Goal: Check status: Check status

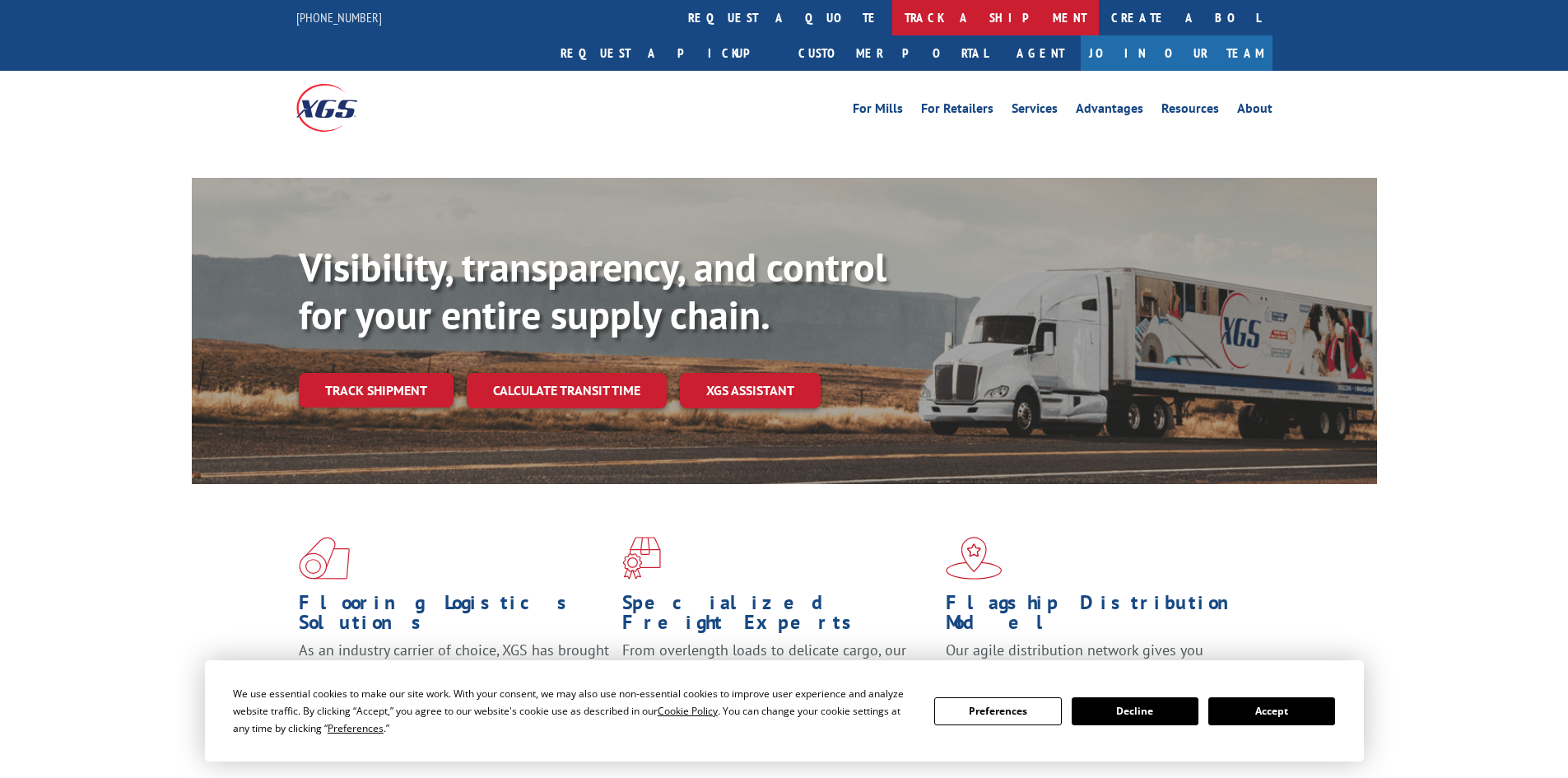
click at [893, 16] on link "track a shipment" at bounding box center [996, 18] width 207 height 35
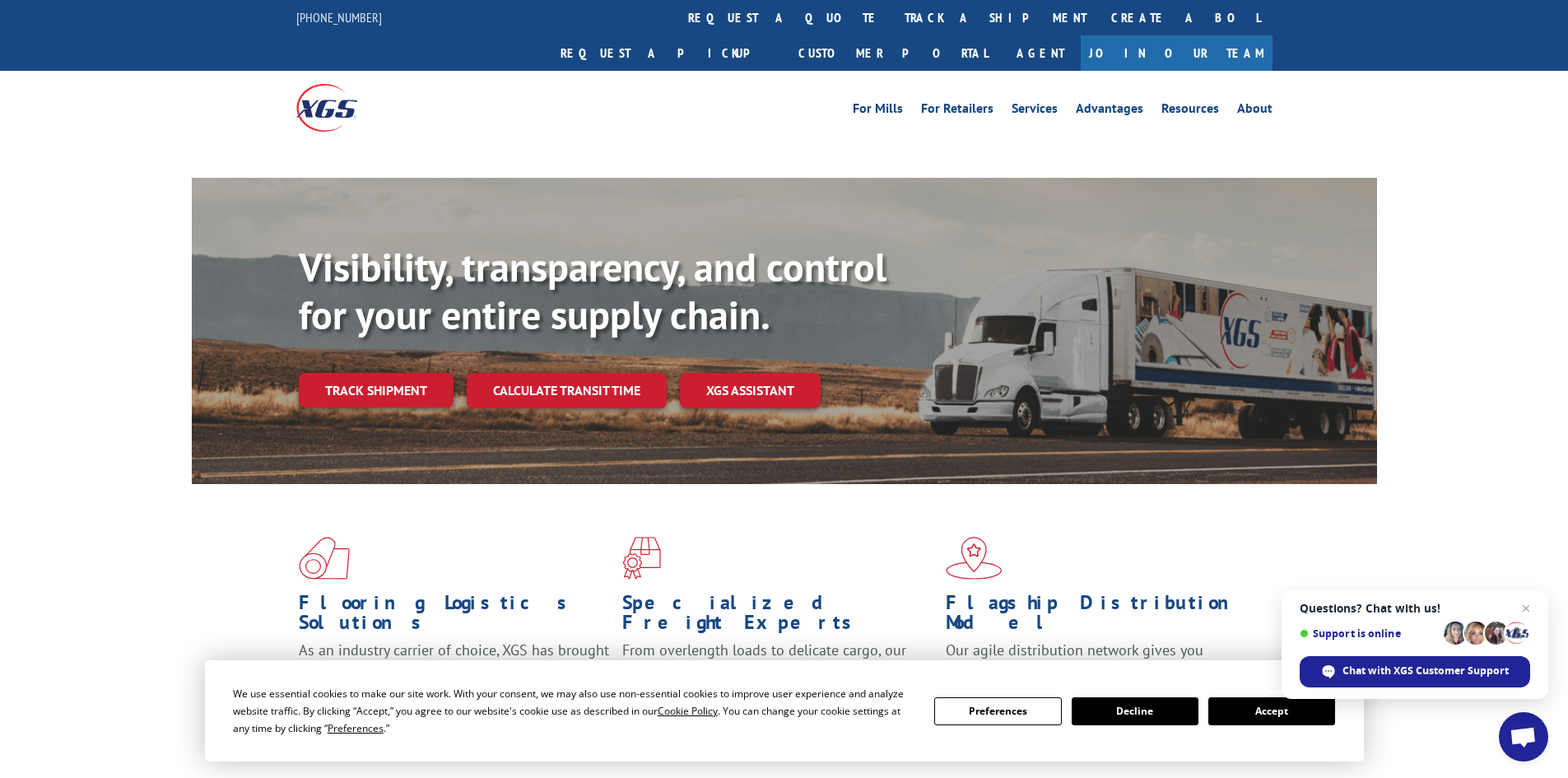
click at [1258, 710] on button "Accept" at bounding box center [1272, 711] width 127 height 28
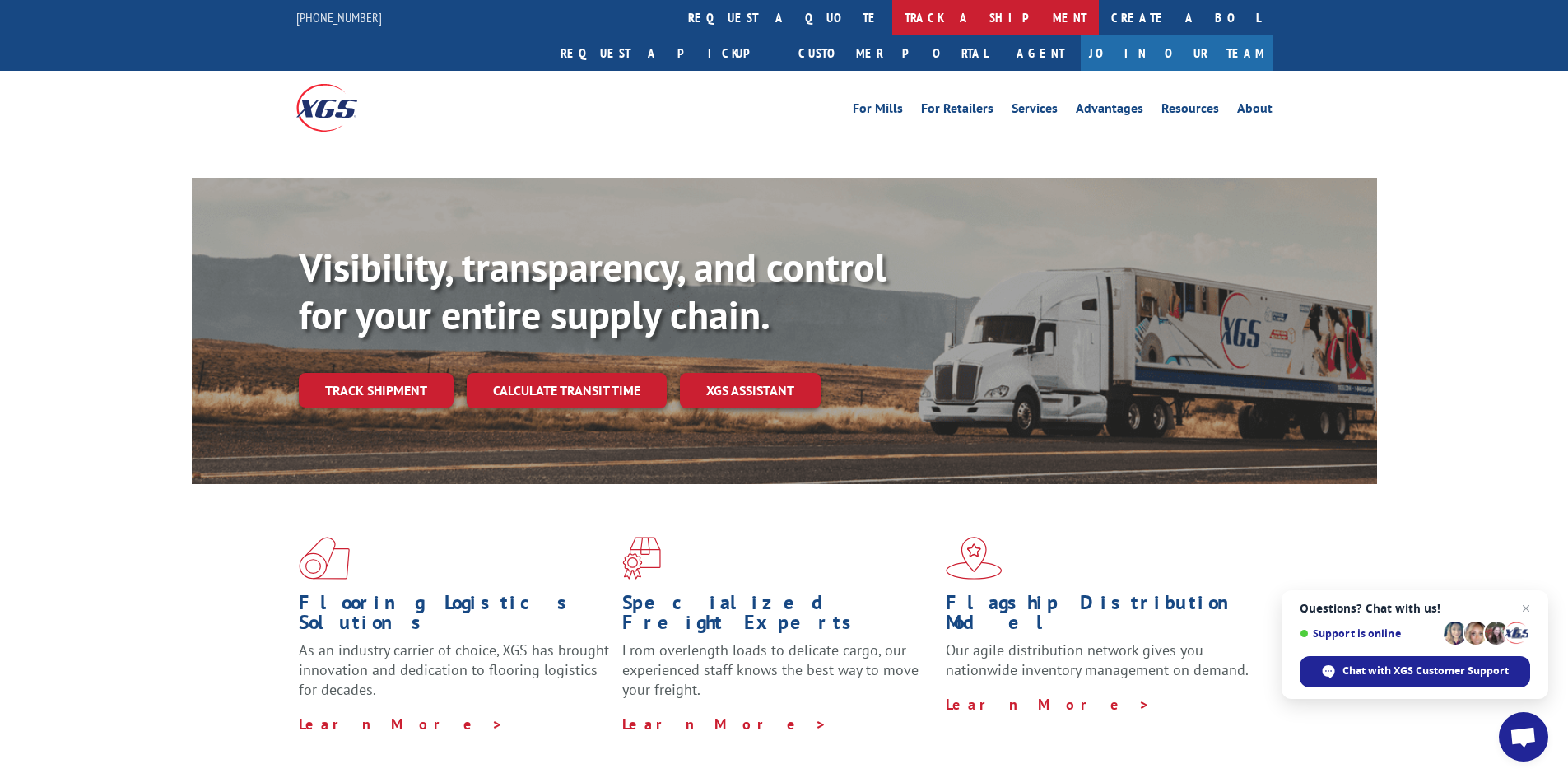
click at [893, 14] on link "track a shipment" at bounding box center [996, 18] width 207 height 35
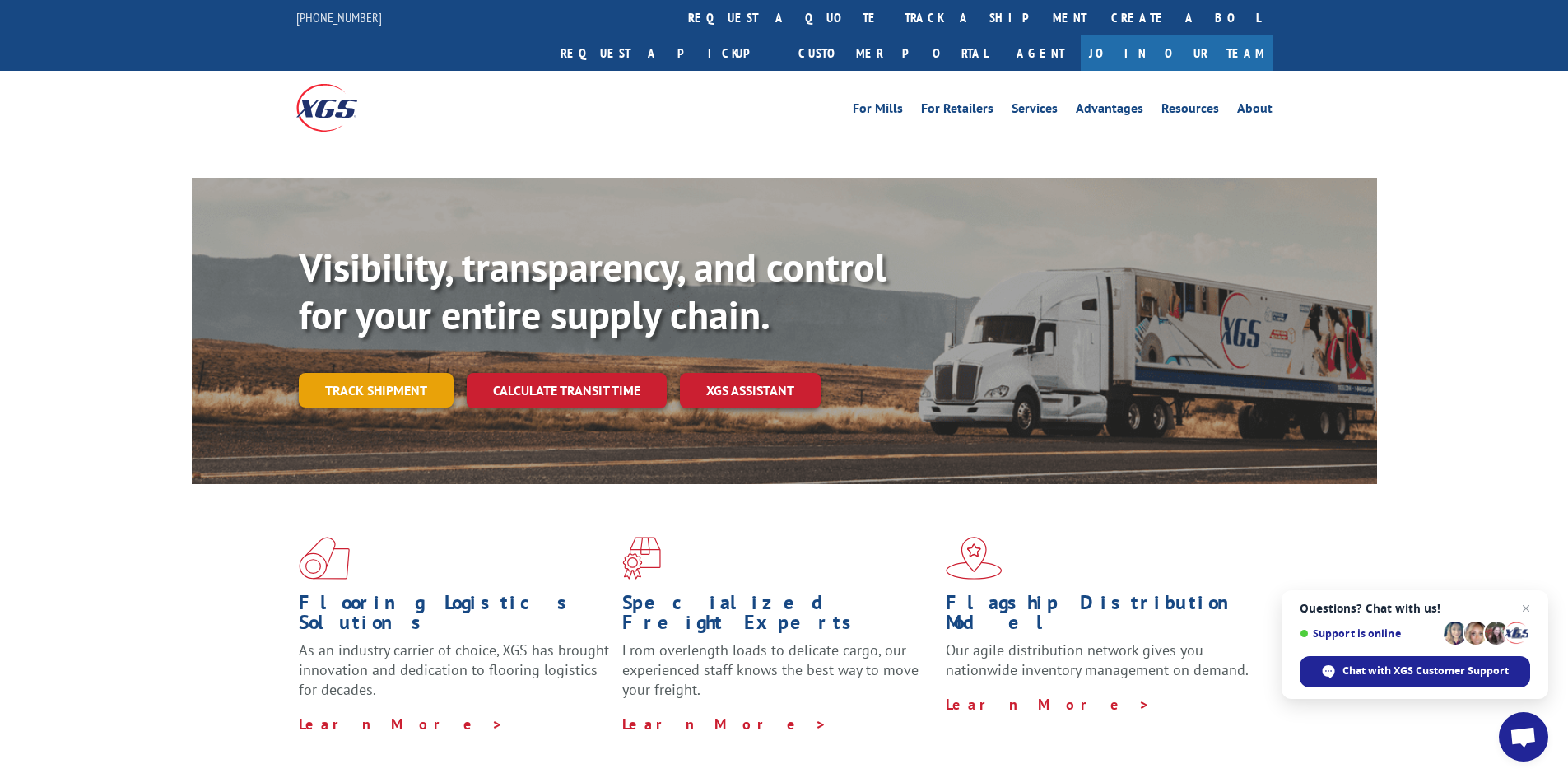
click at [349, 373] on link "Track shipment" at bounding box center [376, 390] width 155 height 35
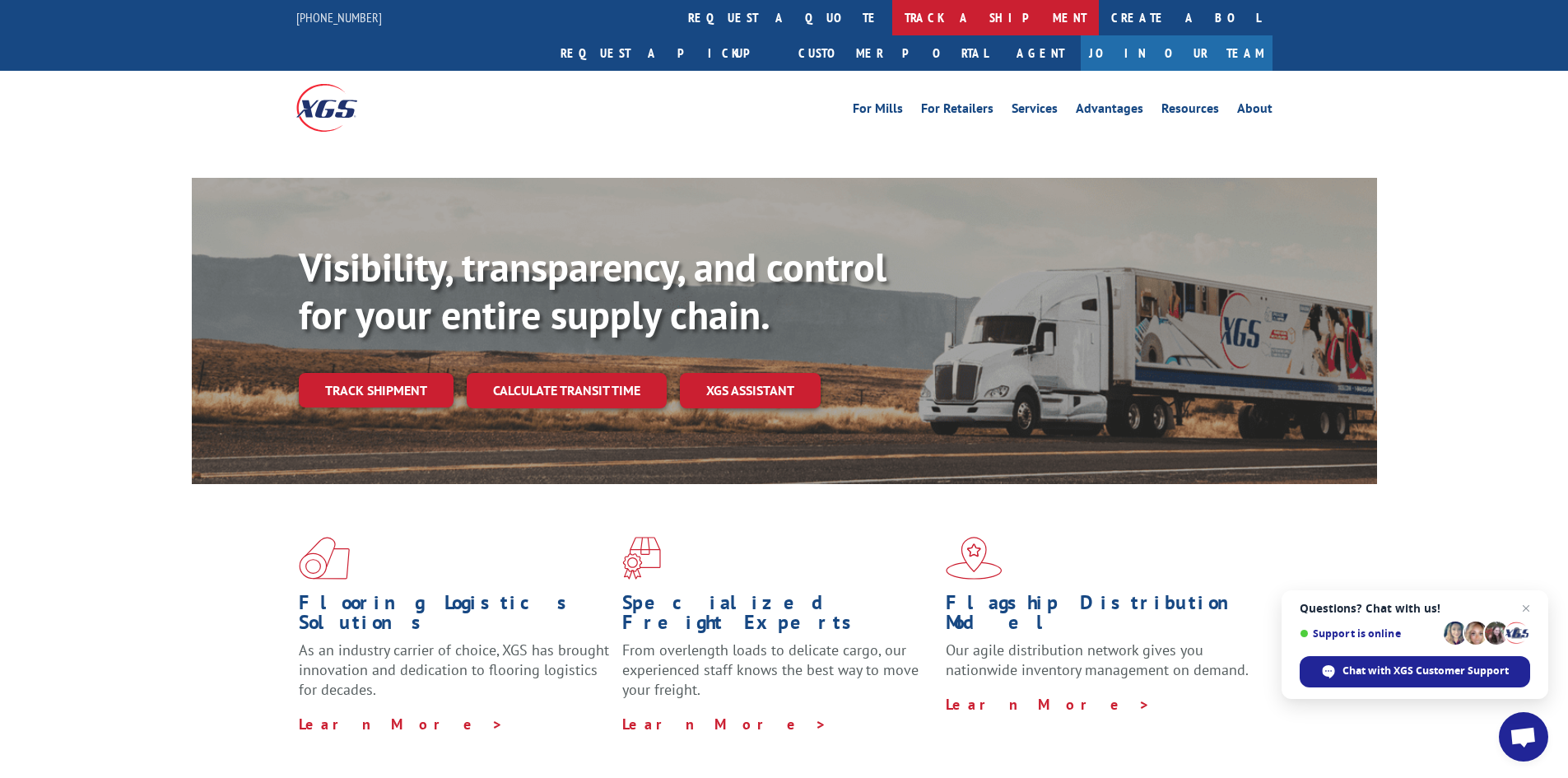
click at [893, 8] on link "track a shipment" at bounding box center [996, 18] width 207 height 35
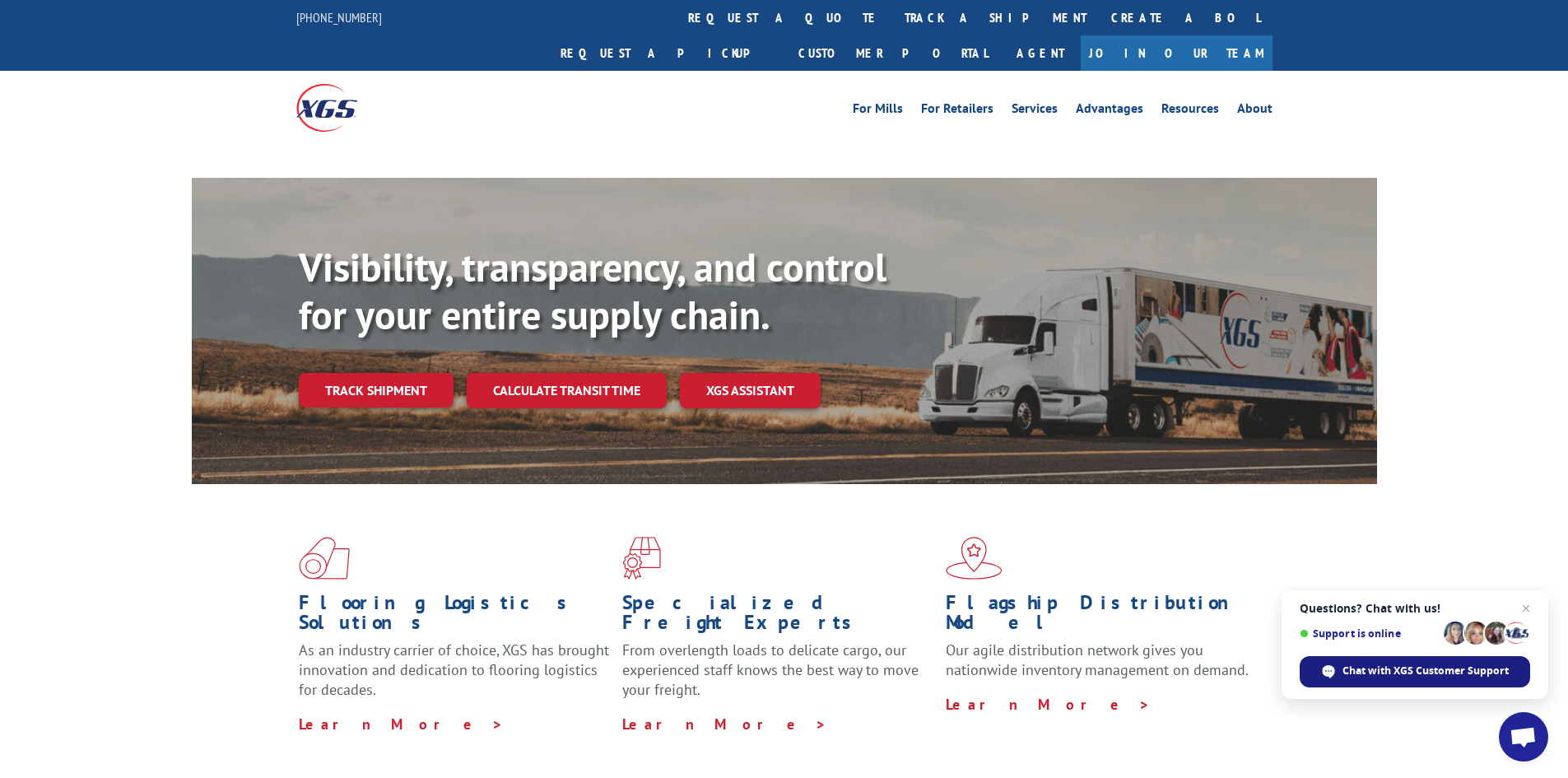
click at [1449, 672] on span "Chat with XGS Customer Support" at bounding box center [1425, 672] width 166 height 15
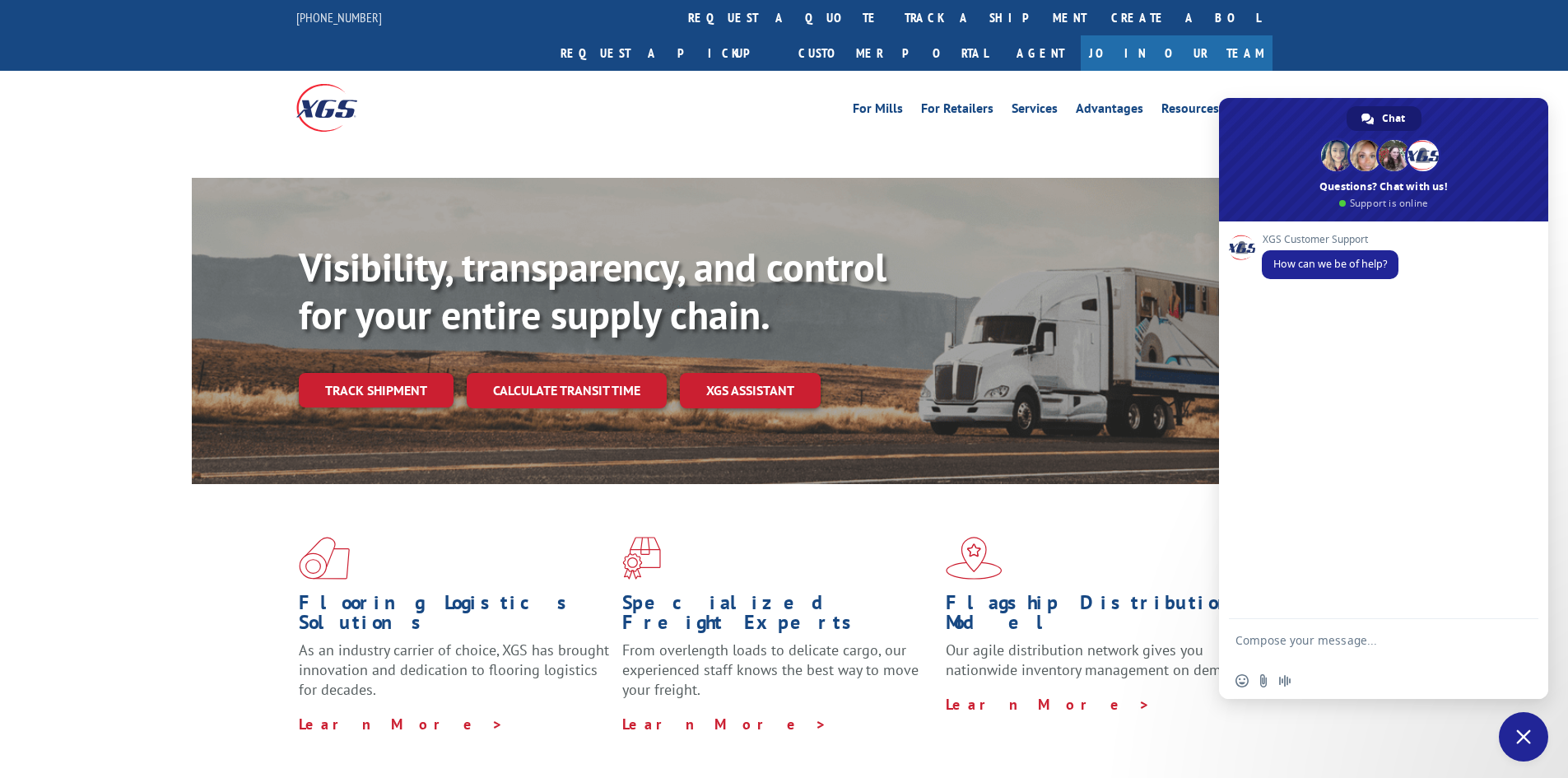
click at [1317, 639] on textarea "Compose your message..." at bounding box center [1365, 648] width 260 height 30
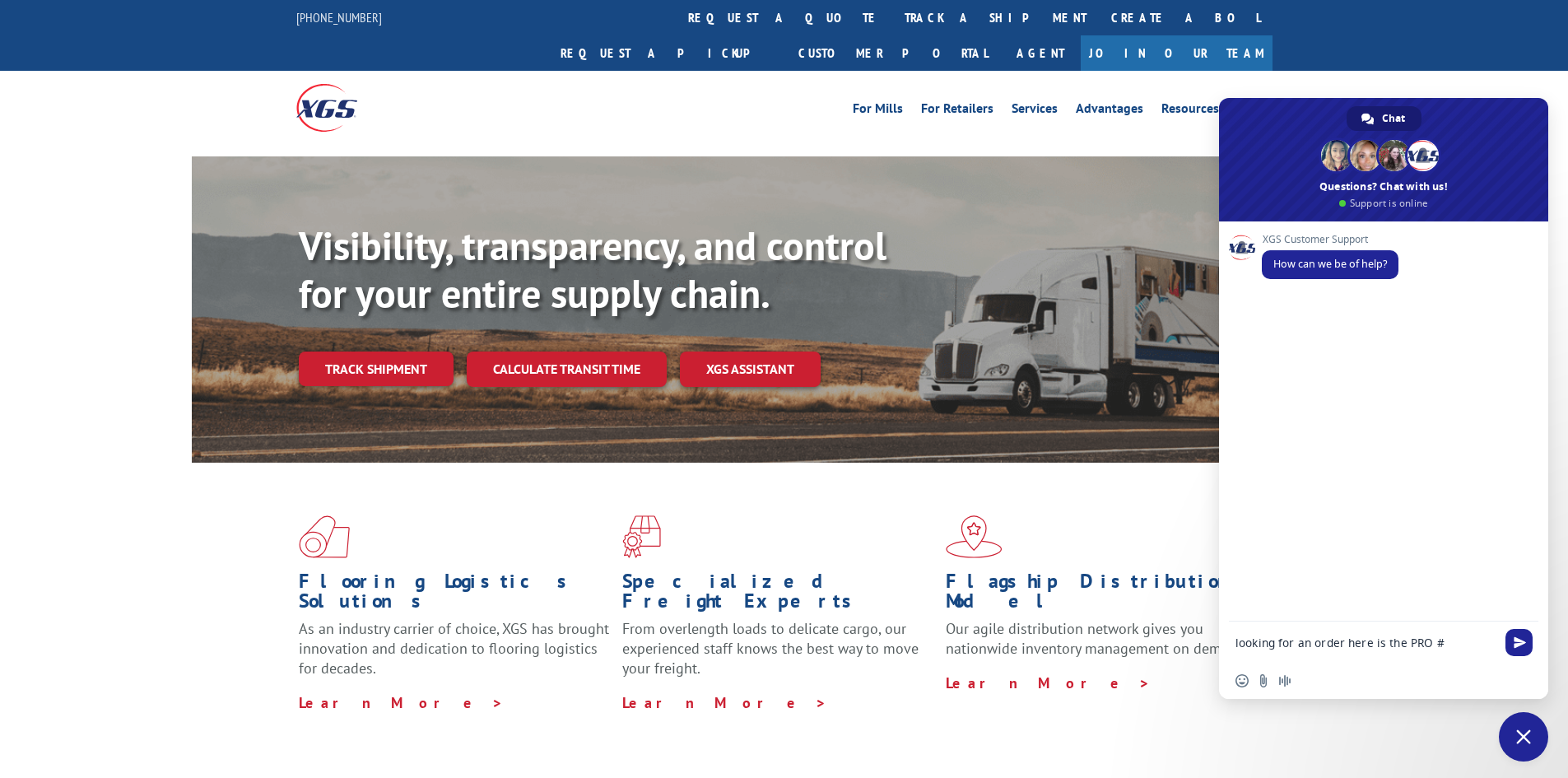
paste textarea "16691810"
type textarea "looking for an order here is the PRO # 16691810"
click at [1514, 641] on span "Send" at bounding box center [1520, 640] width 13 height 13
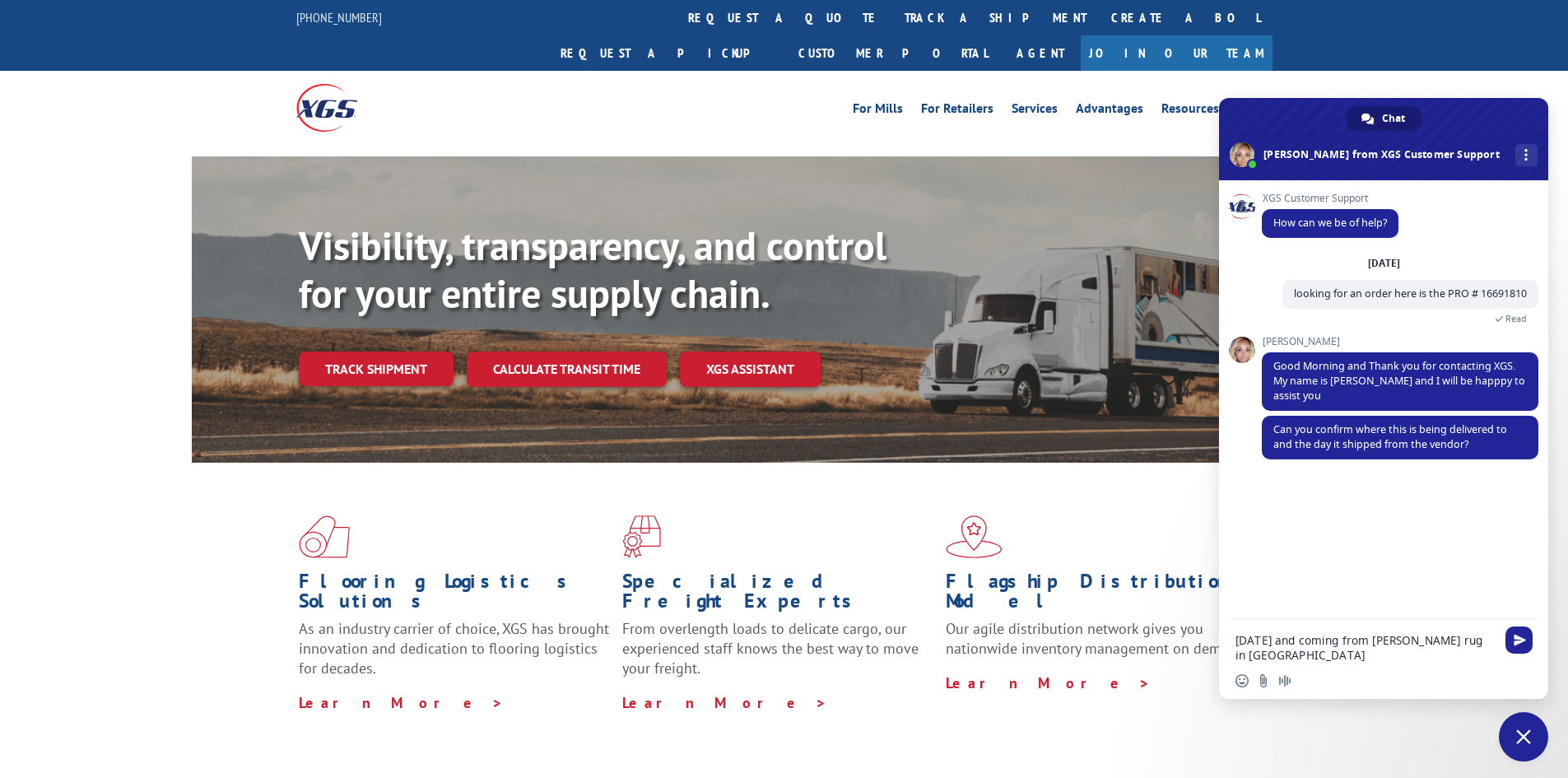
type textarea "[DATE] and coming from [PERSON_NAME] rug in [US_STATE]"
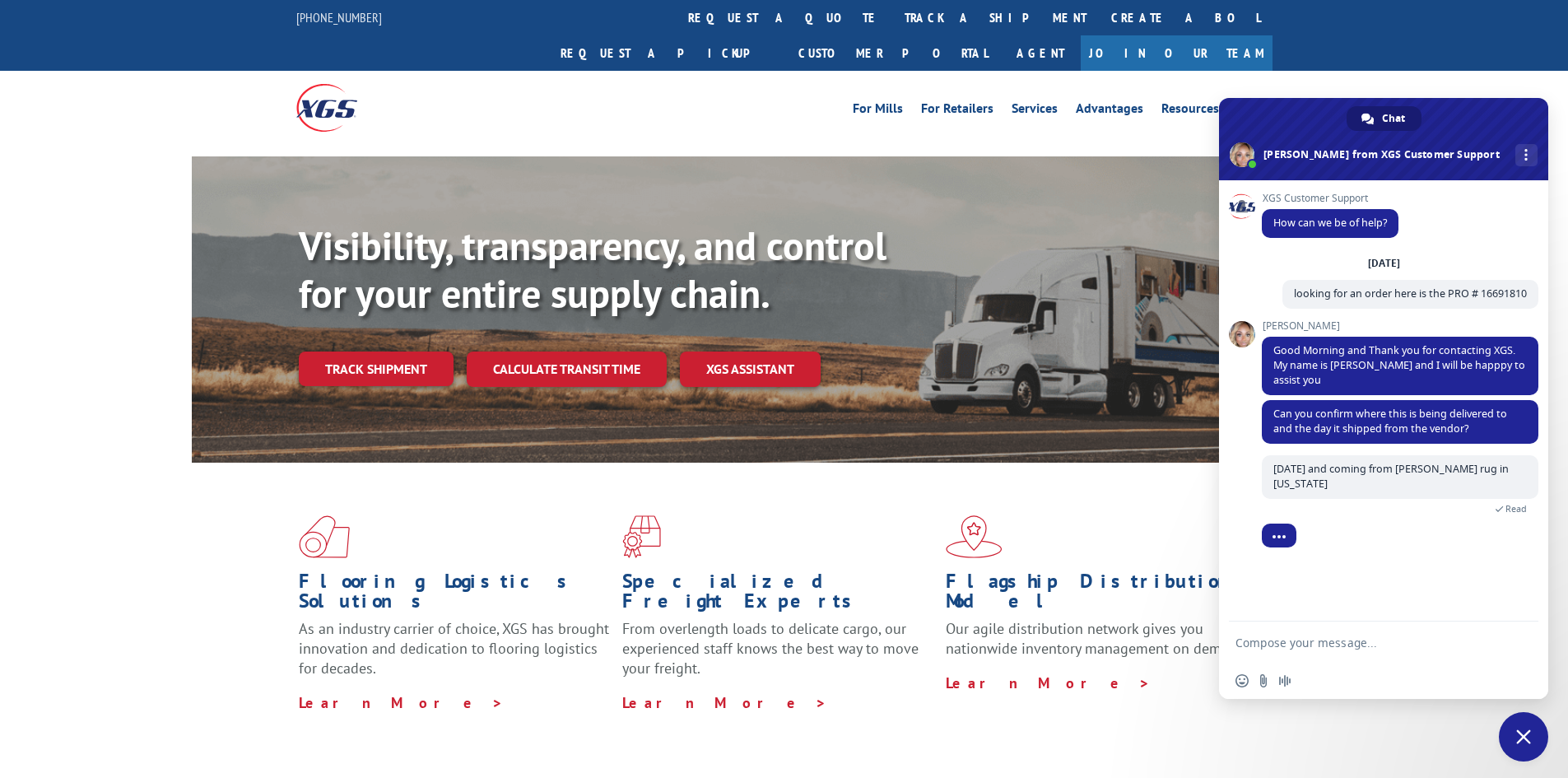
click at [1285, 646] on textarea "Compose your message..." at bounding box center [1365, 643] width 260 height 15
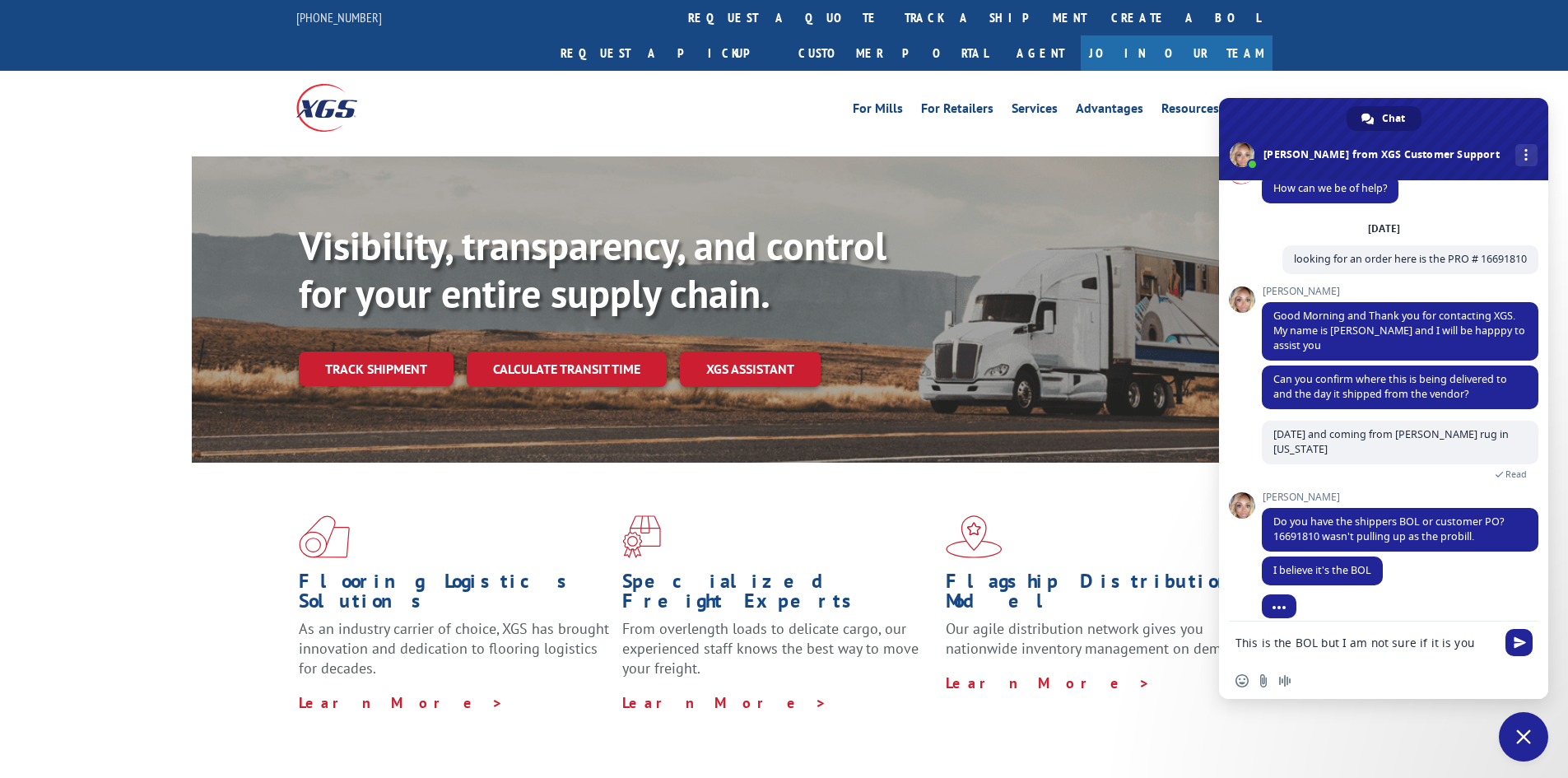
scroll to position [35, 0]
drag, startPoint x: 1447, startPoint y: 657, endPoint x: 1065, endPoint y: 647, distance: 382.1
click at [1099, 704] on div "Flooring Logistics Solutions As an industry carrier of choice, XGS has brought …" at bounding box center [784, 614] width 1185 height 302
click at [1390, 664] on div "Insert an emoji Send a file Audio message" at bounding box center [1384, 681] width 329 height 36
click at [1489, 640] on textarea "This is the BOL but I am not sure if it is yours" at bounding box center [1365, 643] width 260 height 15
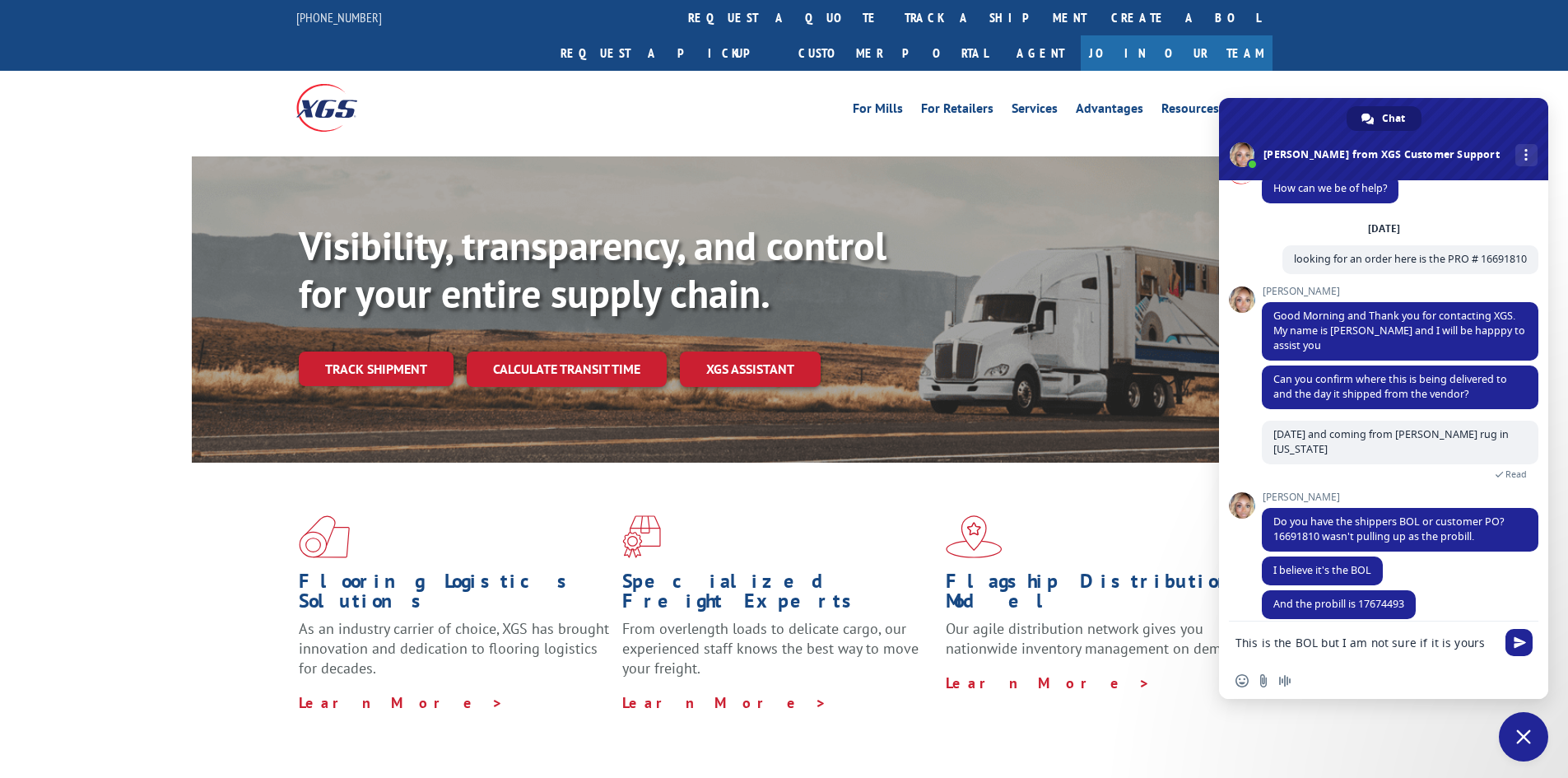
drag, startPoint x: 1403, startPoint y: 660, endPoint x: 1156, endPoint y: 688, distance: 248.6
click at [1156, 688] on div "Flooring Logistics Solutions As an industry carrier of choice, XGS has brought …" at bounding box center [784, 614] width 1185 height 302
click at [1492, 645] on textarea "This is the BOL but I am not sure if it is yours" at bounding box center [1365, 643] width 260 height 15
drag, startPoint x: 1469, startPoint y: 660, endPoint x: 1360, endPoint y: 711, distance: 120.3
click at [1360, 711] on div "Flooring Logistics Solutions As an industry carrier of choice, XGS has brought …" at bounding box center [784, 628] width 1568 height 331
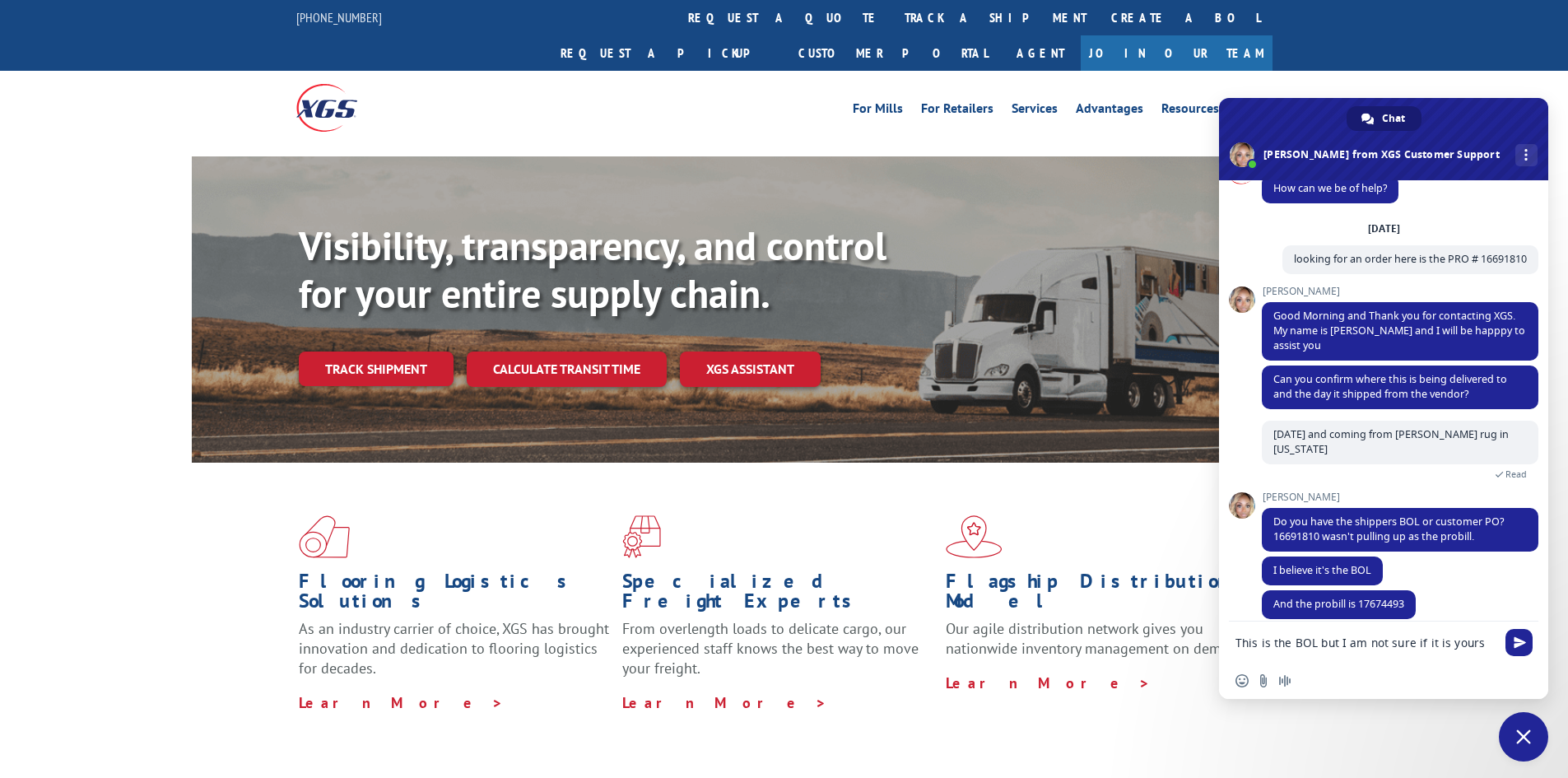
drag, startPoint x: 1484, startPoint y: 650, endPoint x: 1491, endPoint y: 635, distance: 16.6
paste textarea "04511300016691810"
type textarea "This is the BOL but I am not sure if it is yours 04511300016691810"
click at [1527, 638] on span "Send" at bounding box center [1519, 640] width 27 height 27
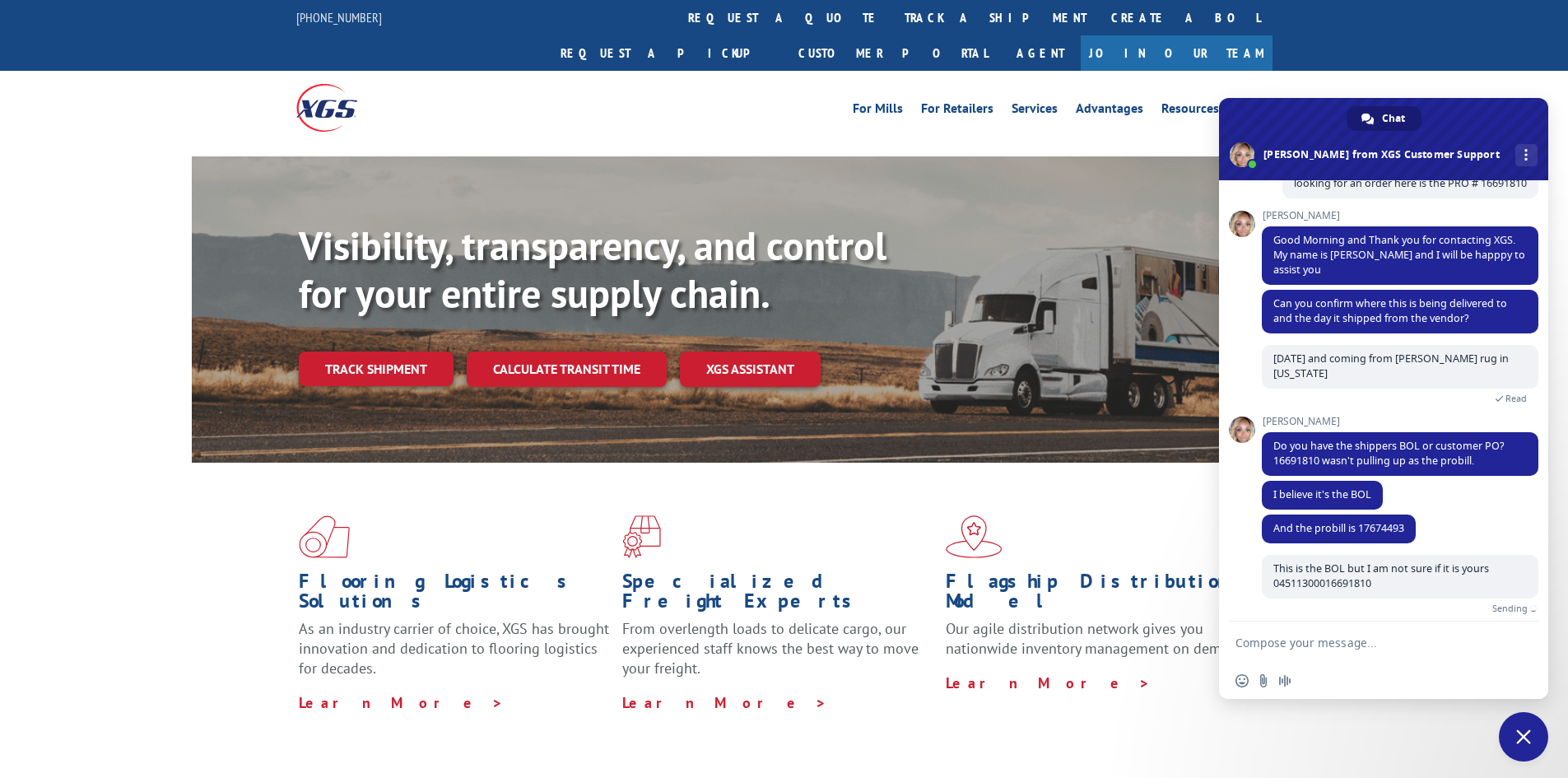
scroll to position [91, 0]
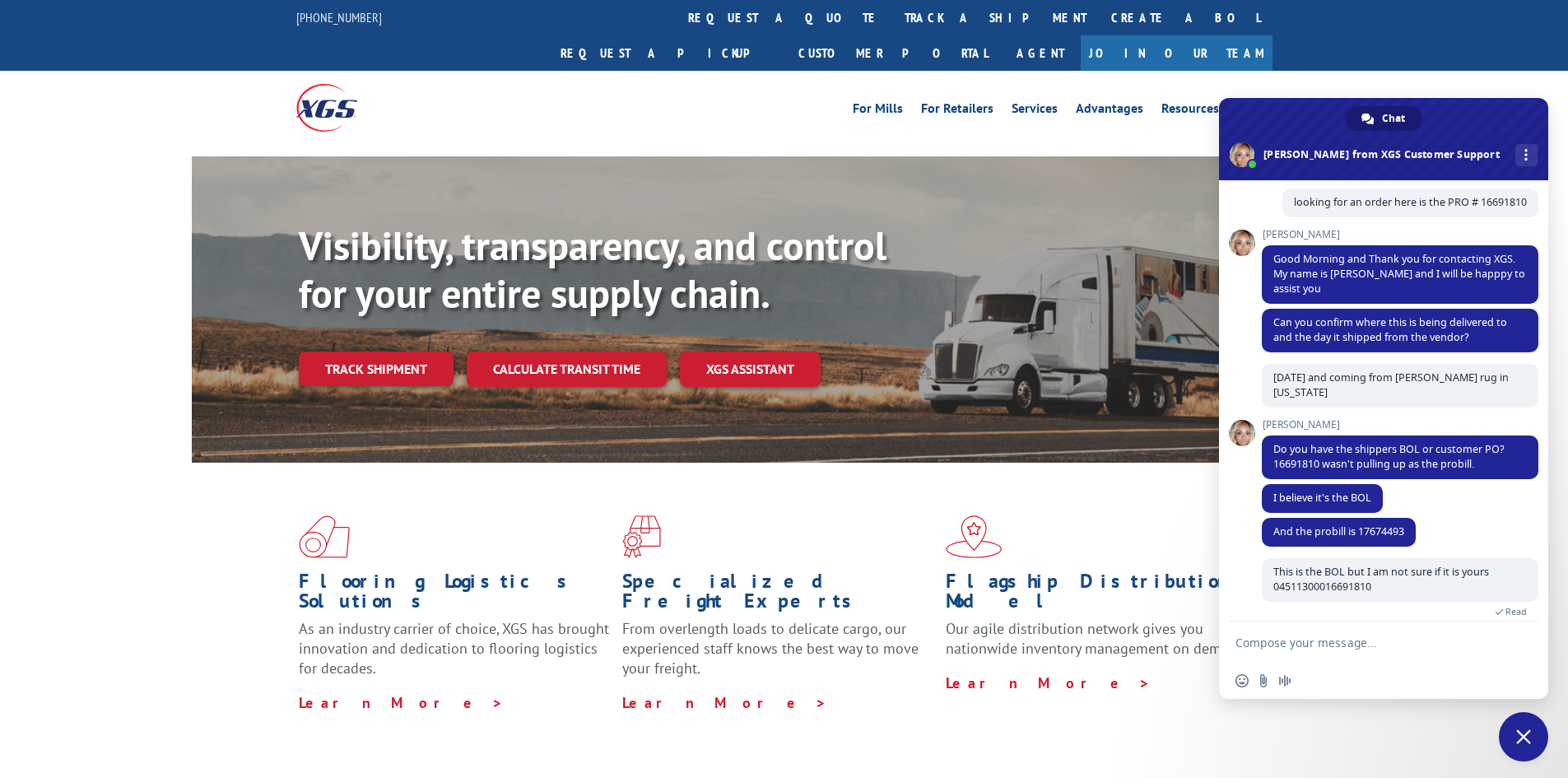
click at [1268, 639] on textarea "Compose your message..." at bounding box center [1365, 643] width 260 height 15
type textarea "this is what I have on the order"
click at [1527, 647] on span "Send" at bounding box center [1519, 643] width 27 height 27
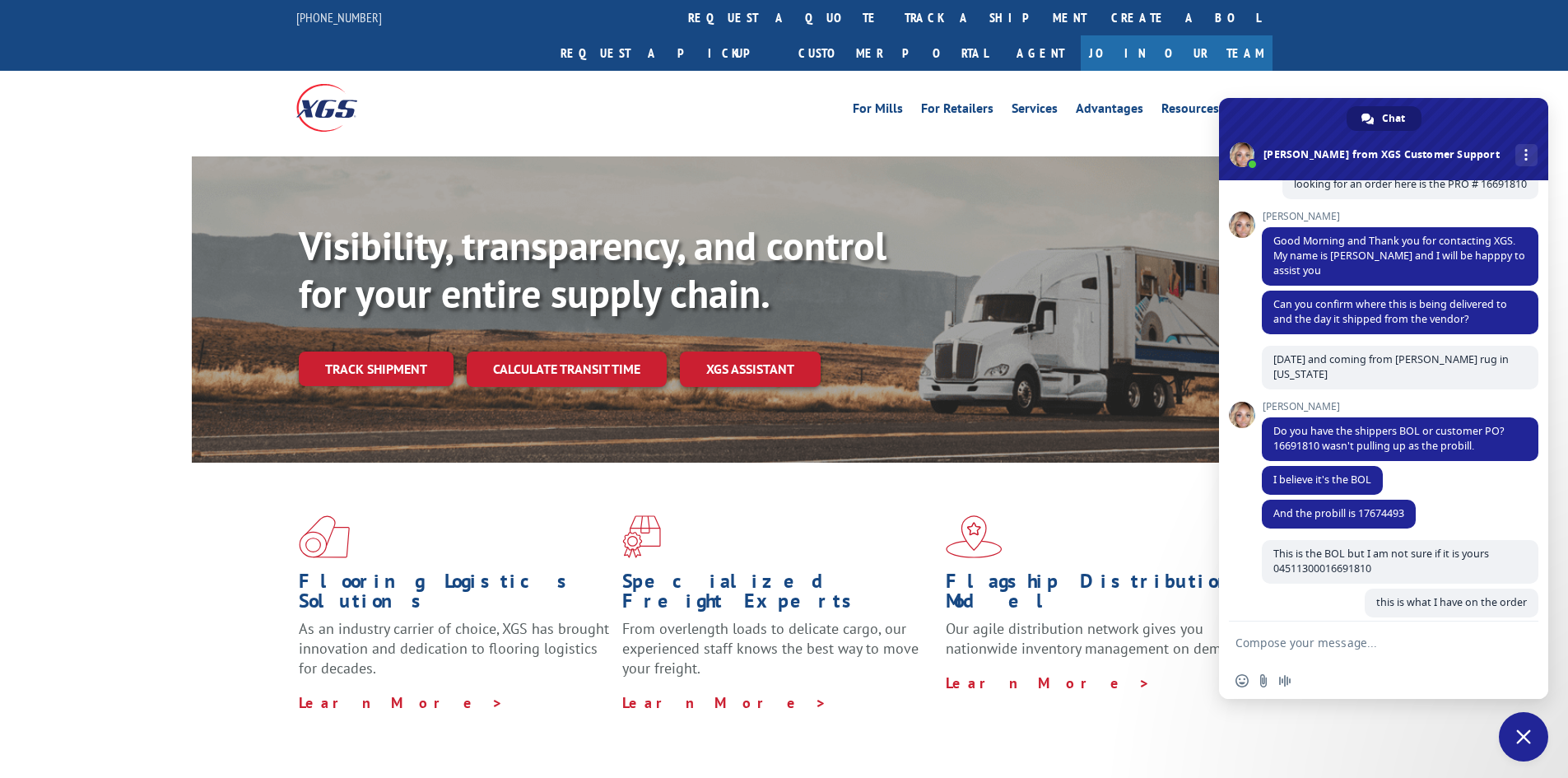
scroll to position [125, 0]
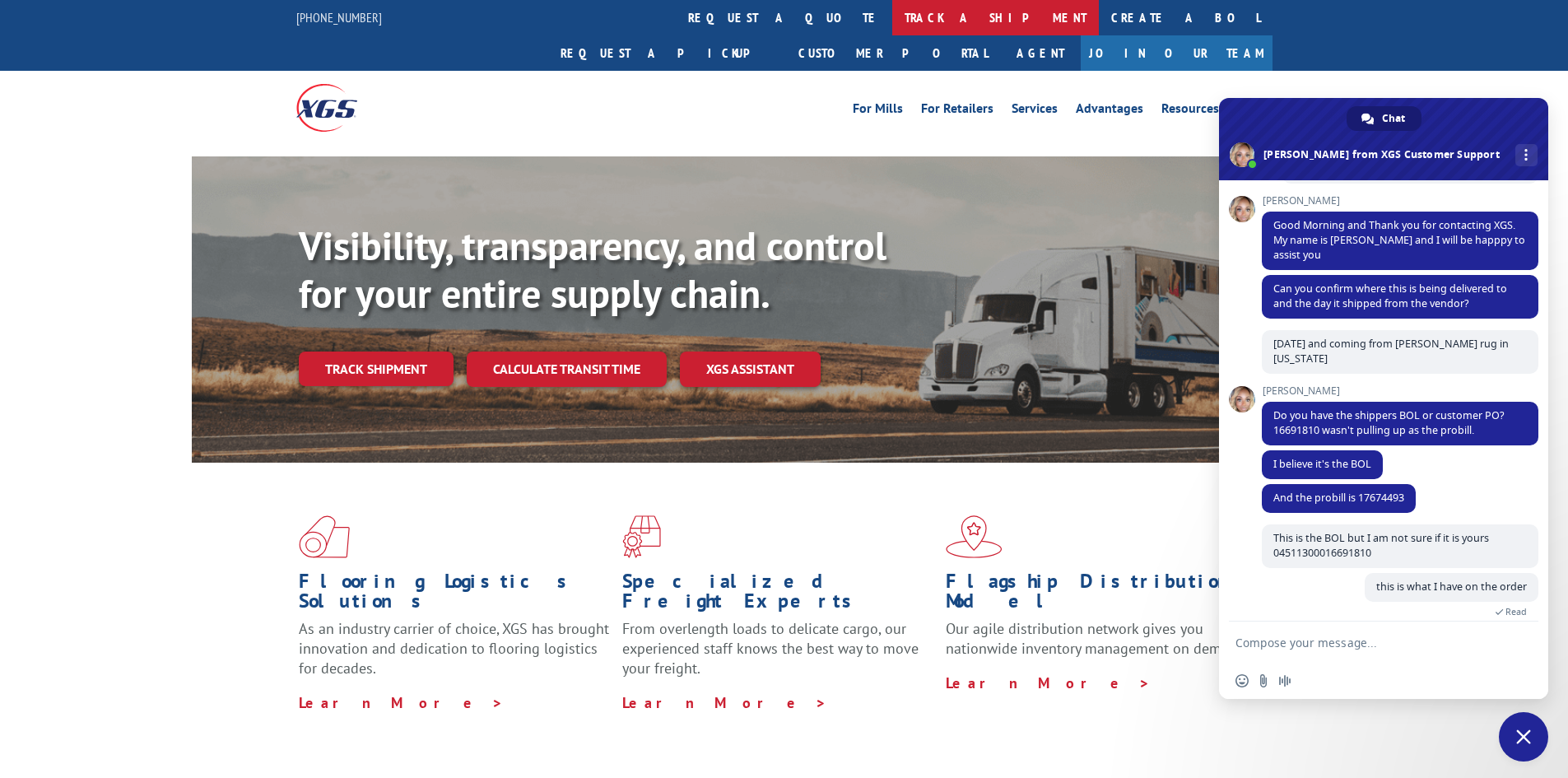
click at [893, 15] on link "track a shipment" at bounding box center [996, 18] width 207 height 35
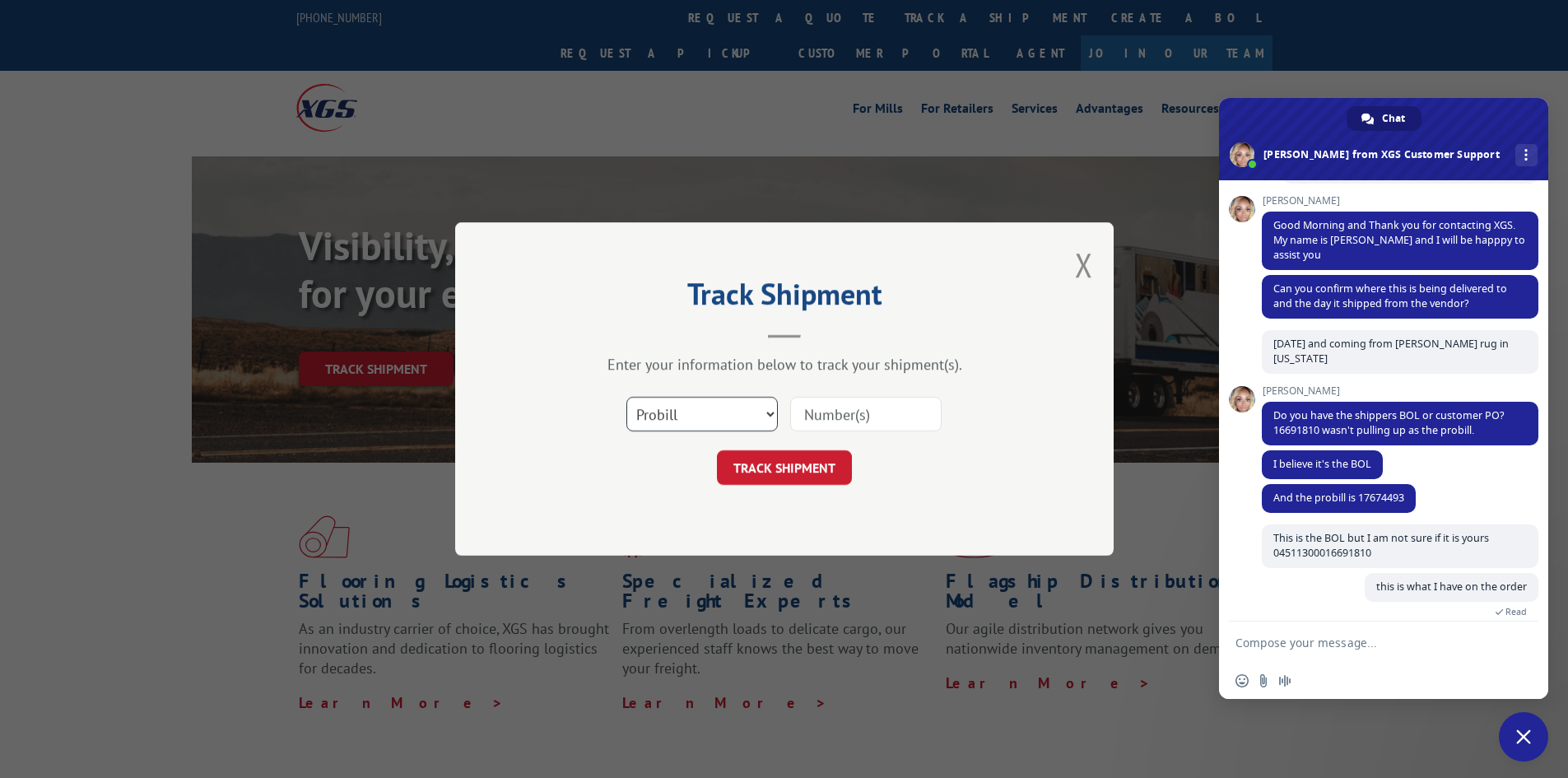
click at [719, 416] on select "Select category... Probill BOL PO" at bounding box center [702, 414] width 151 height 35
select select "bol"
click at [627, 397] on select "Select category... Probill BOL PO" at bounding box center [702, 414] width 151 height 35
click at [817, 421] on input at bounding box center [865, 414] width 151 height 35
paste input "16691810"
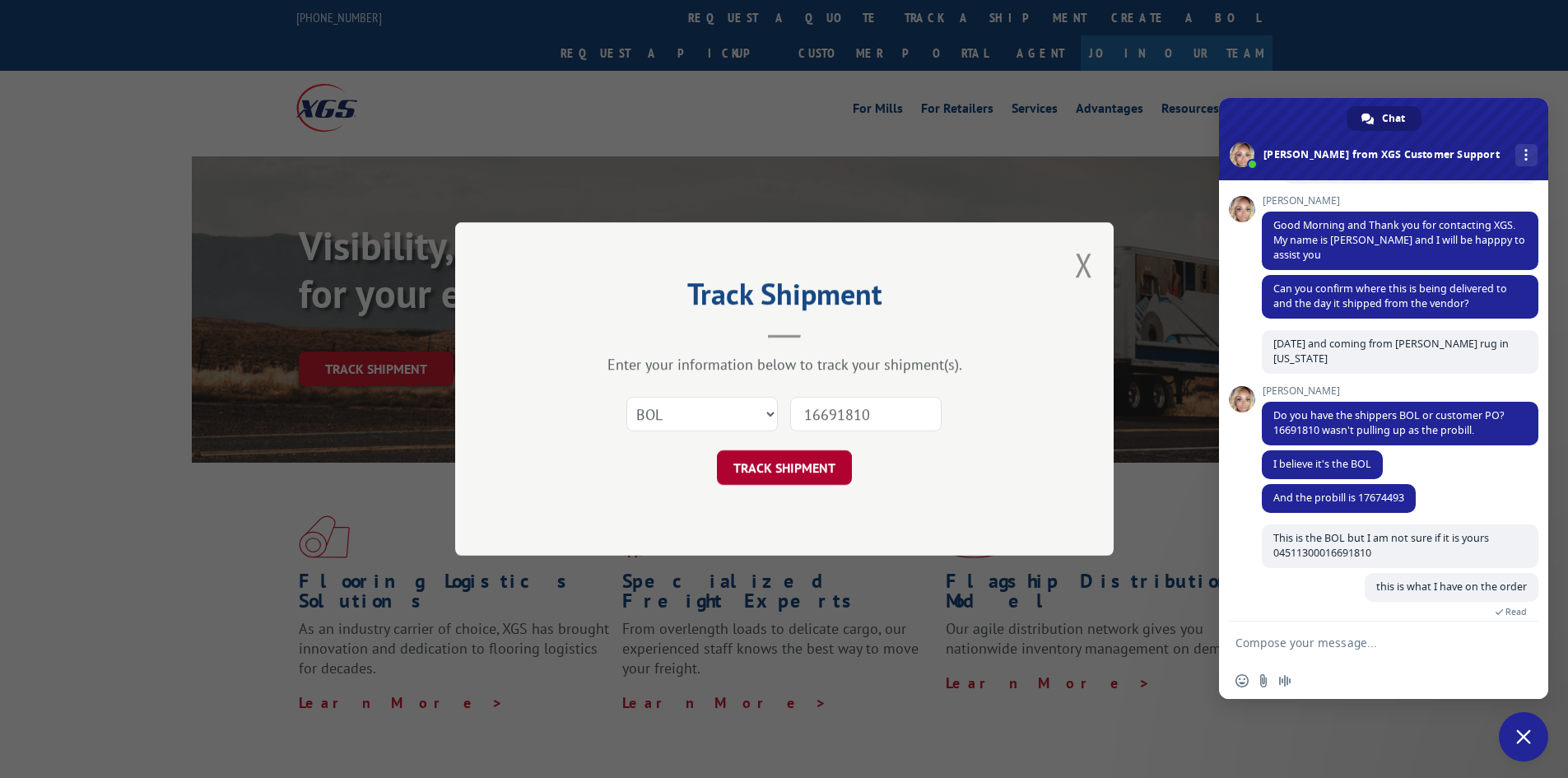
type input "16691810"
click at [809, 469] on button "TRACK SHIPMENT" at bounding box center [784, 467] width 135 height 35
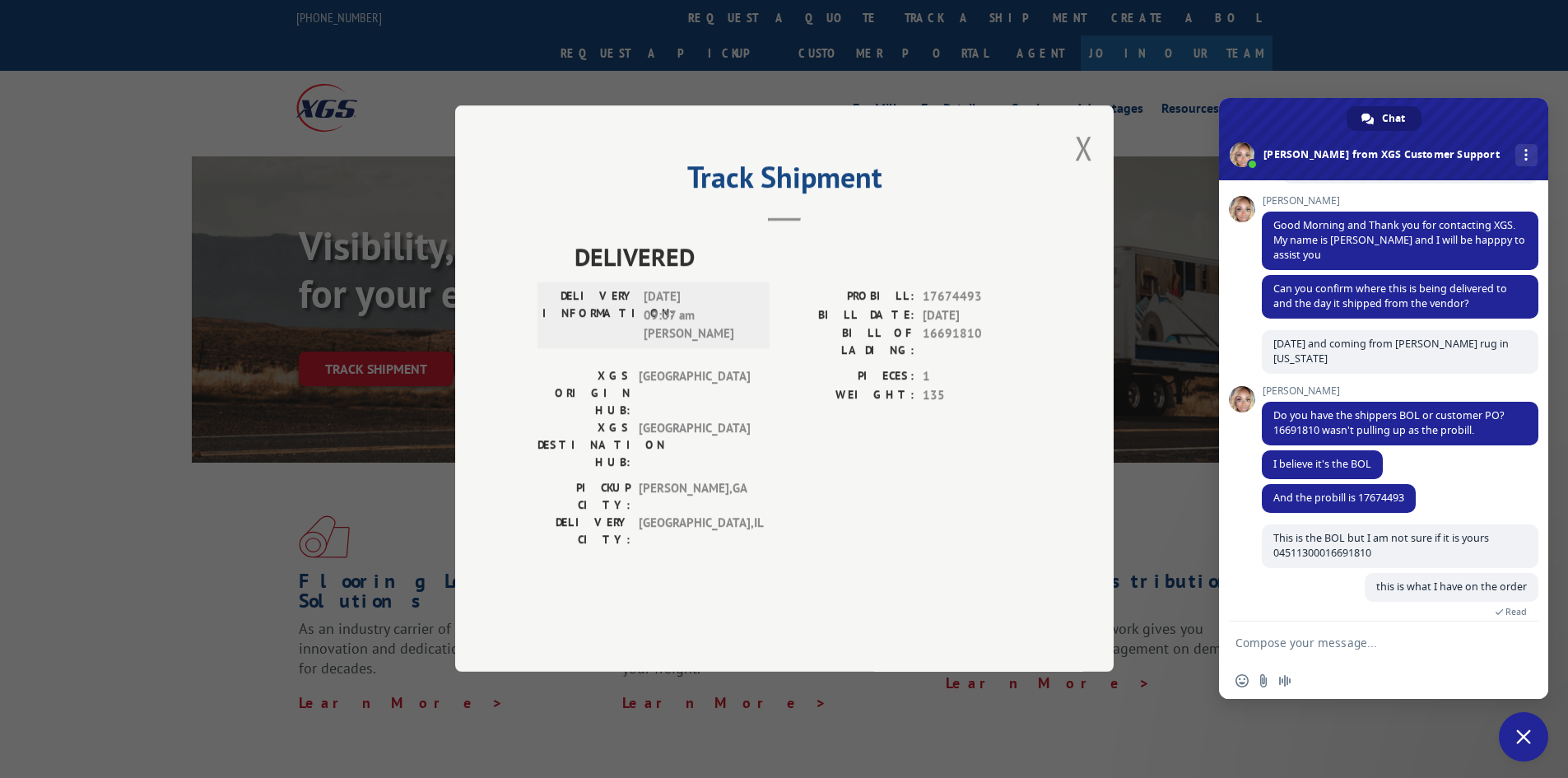
scroll to position [157, 0]
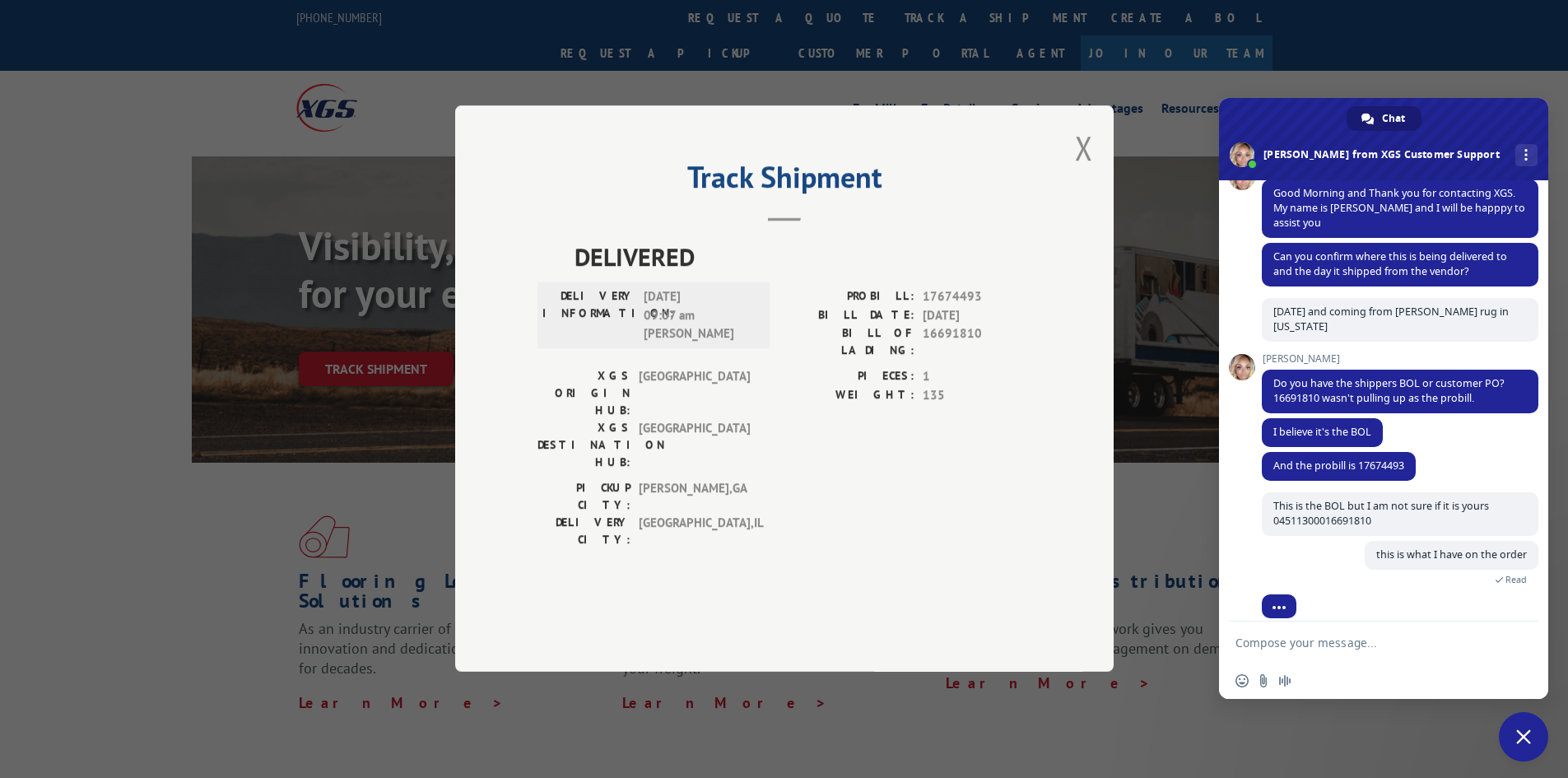
click at [1294, 643] on textarea "Compose your message..." at bounding box center [1365, 643] width 260 height 15
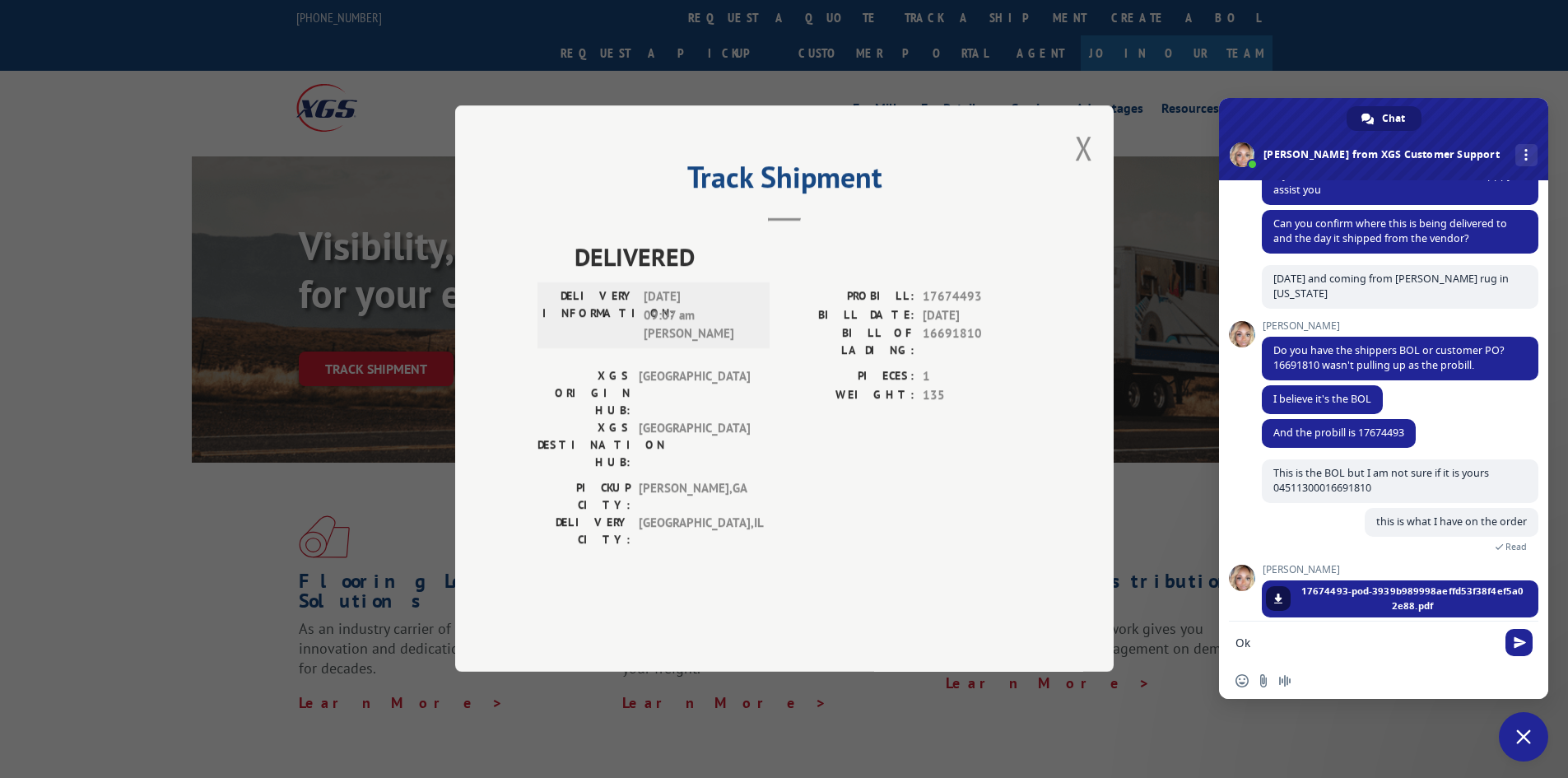
scroll to position [239, 0]
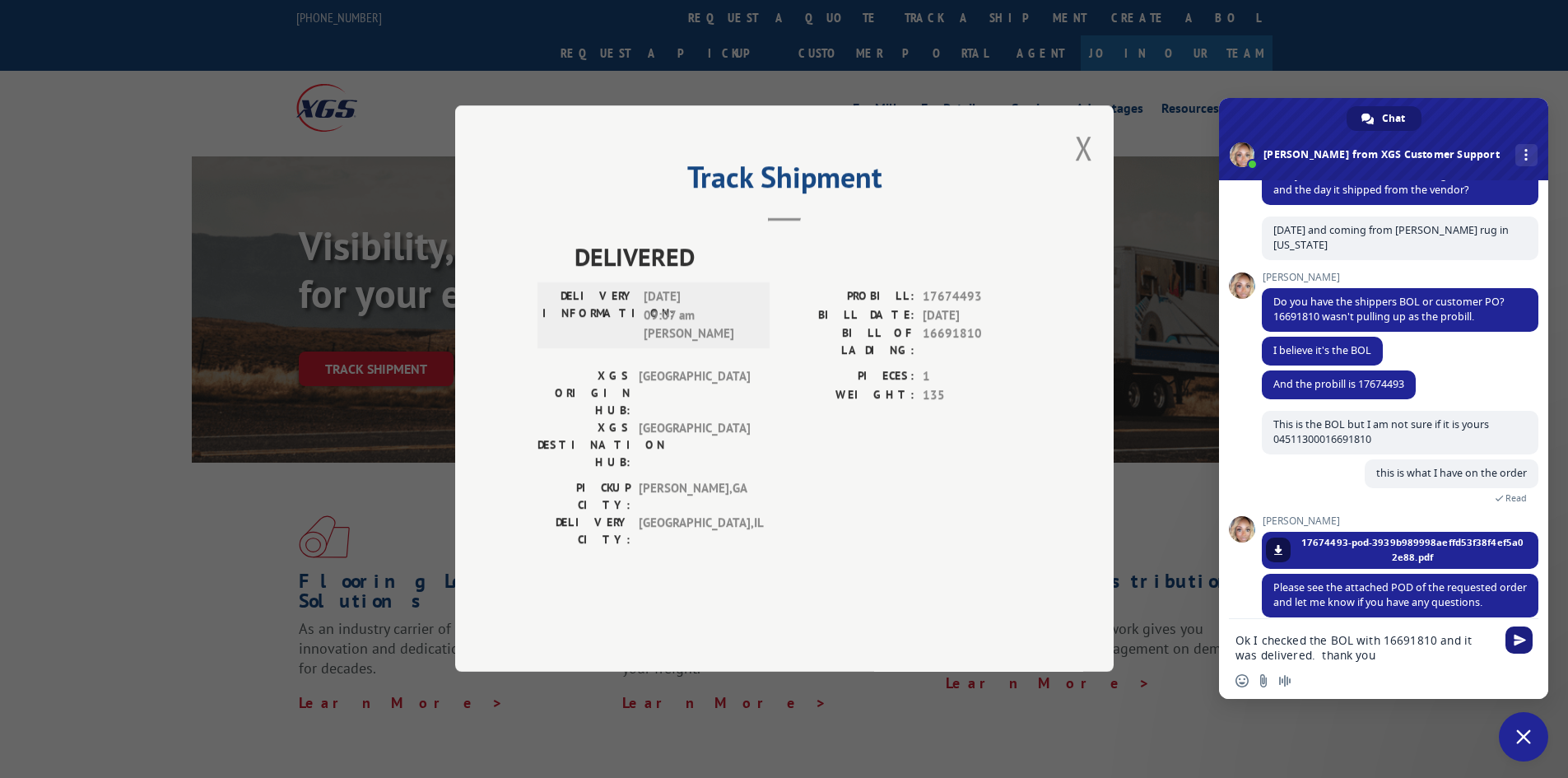
type textarea "Ok I checked the BOL with 16691810 and it was delivered. thank you"
click at [1518, 641] on span "Send" at bounding box center [1520, 640] width 13 height 13
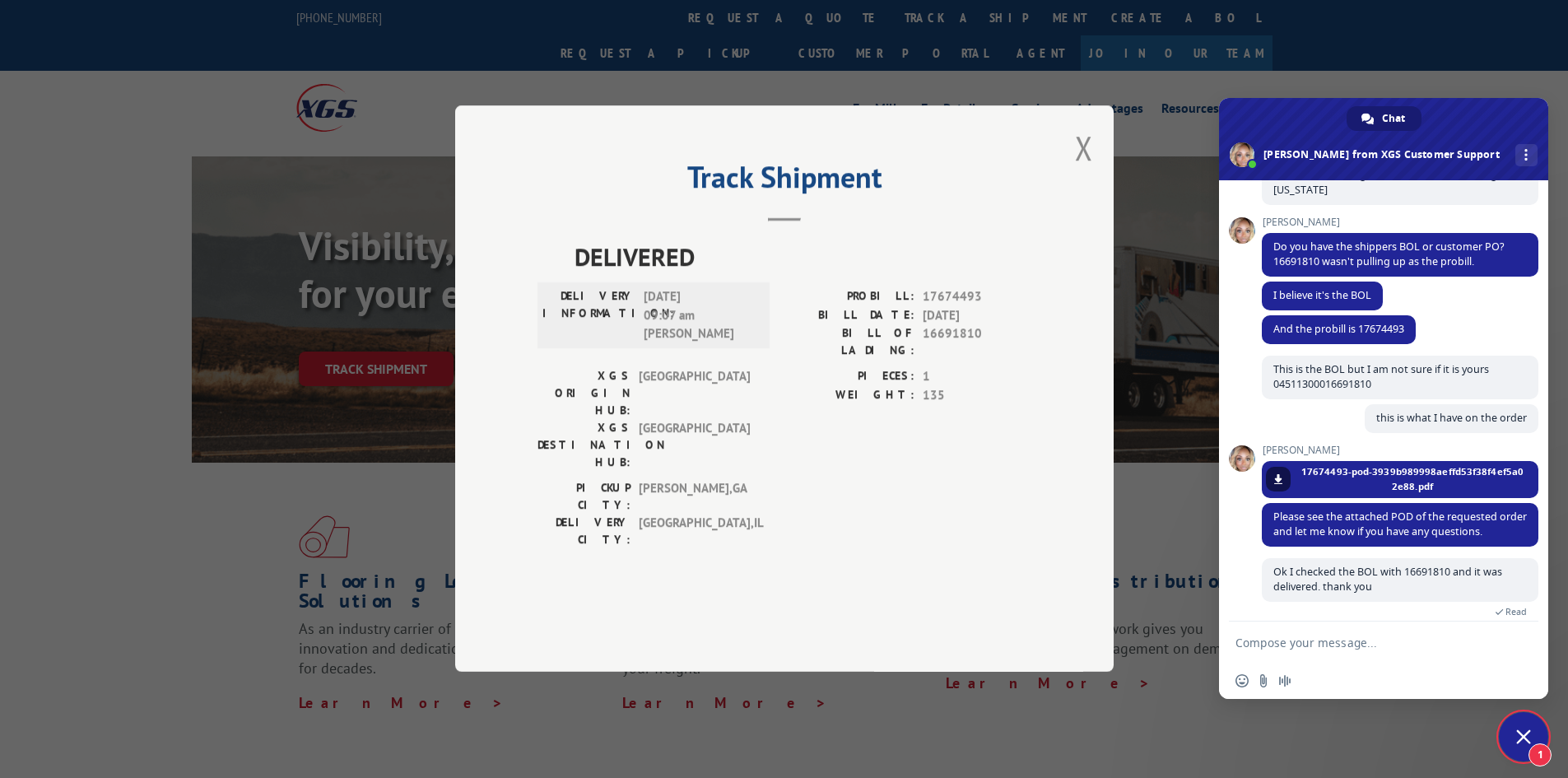
scroll to position [460, 0]
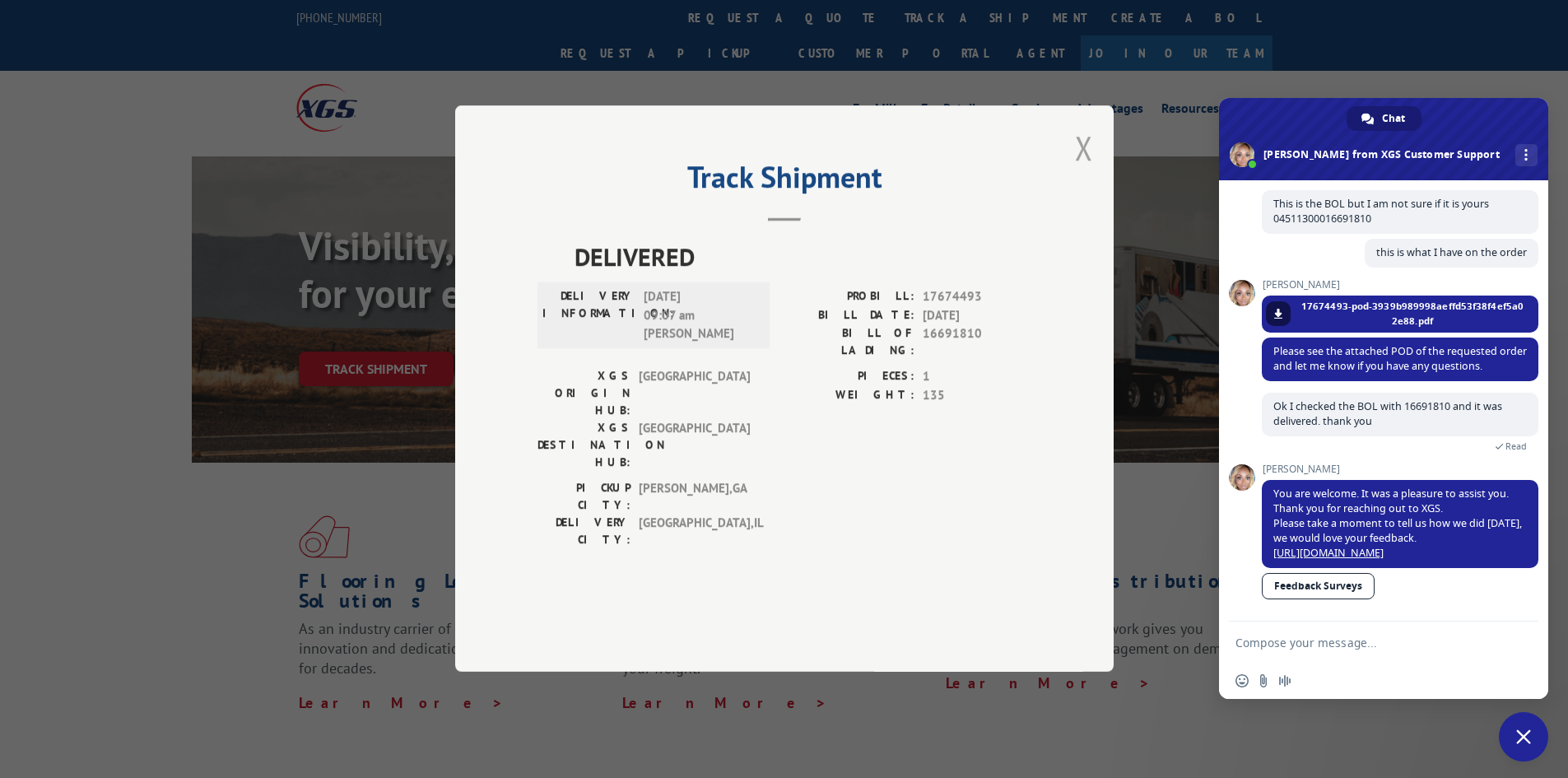
click at [1082, 170] on button "Close modal" at bounding box center [1083, 148] width 18 height 44
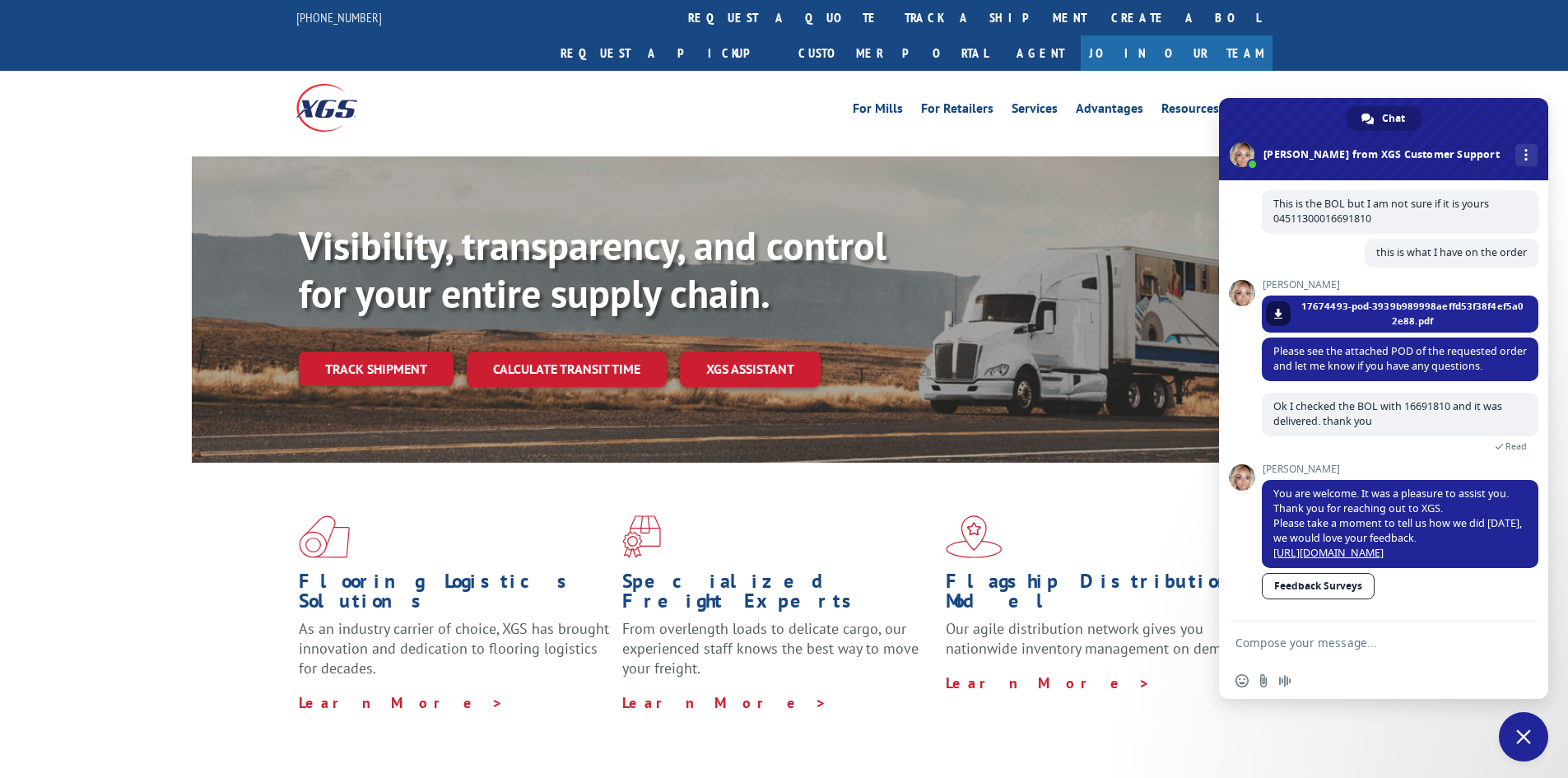
drag, startPoint x: 770, startPoint y: 14, endPoint x: 745, endPoint y: 32, distance: 30.8
click at [893, 14] on link "track a shipment" at bounding box center [996, 18] width 207 height 35
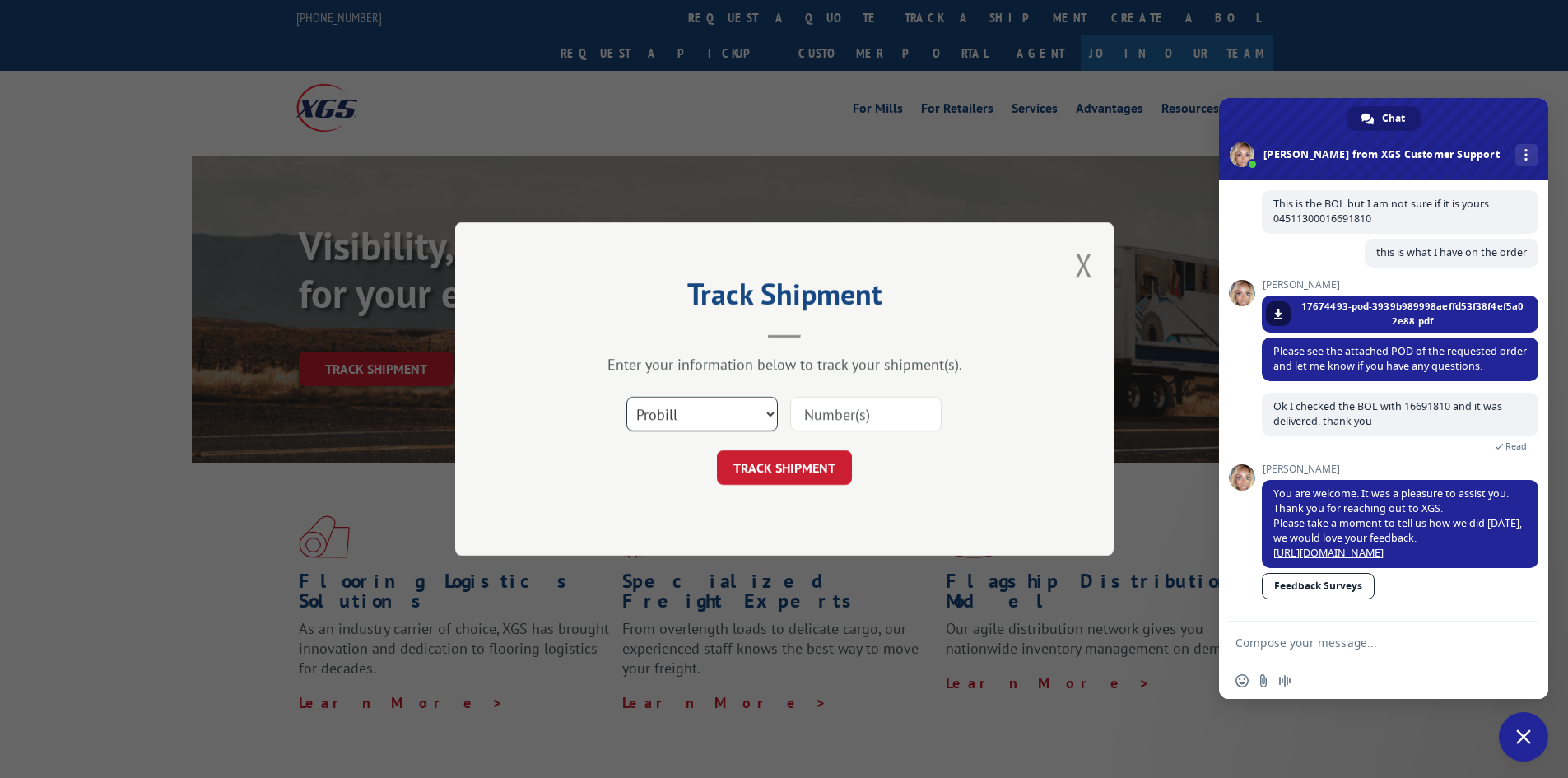
click at [694, 417] on select "Select category... Probill BOL PO" at bounding box center [702, 414] width 151 height 35
select select "bol"
click at [627, 397] on select "Select category... Probill BOL PO" at bounding box center [702, 414] width 151 height 35
click at [820, 415] on input at bounding box center [865, 414] width 151 height 35
paste input "5560199"
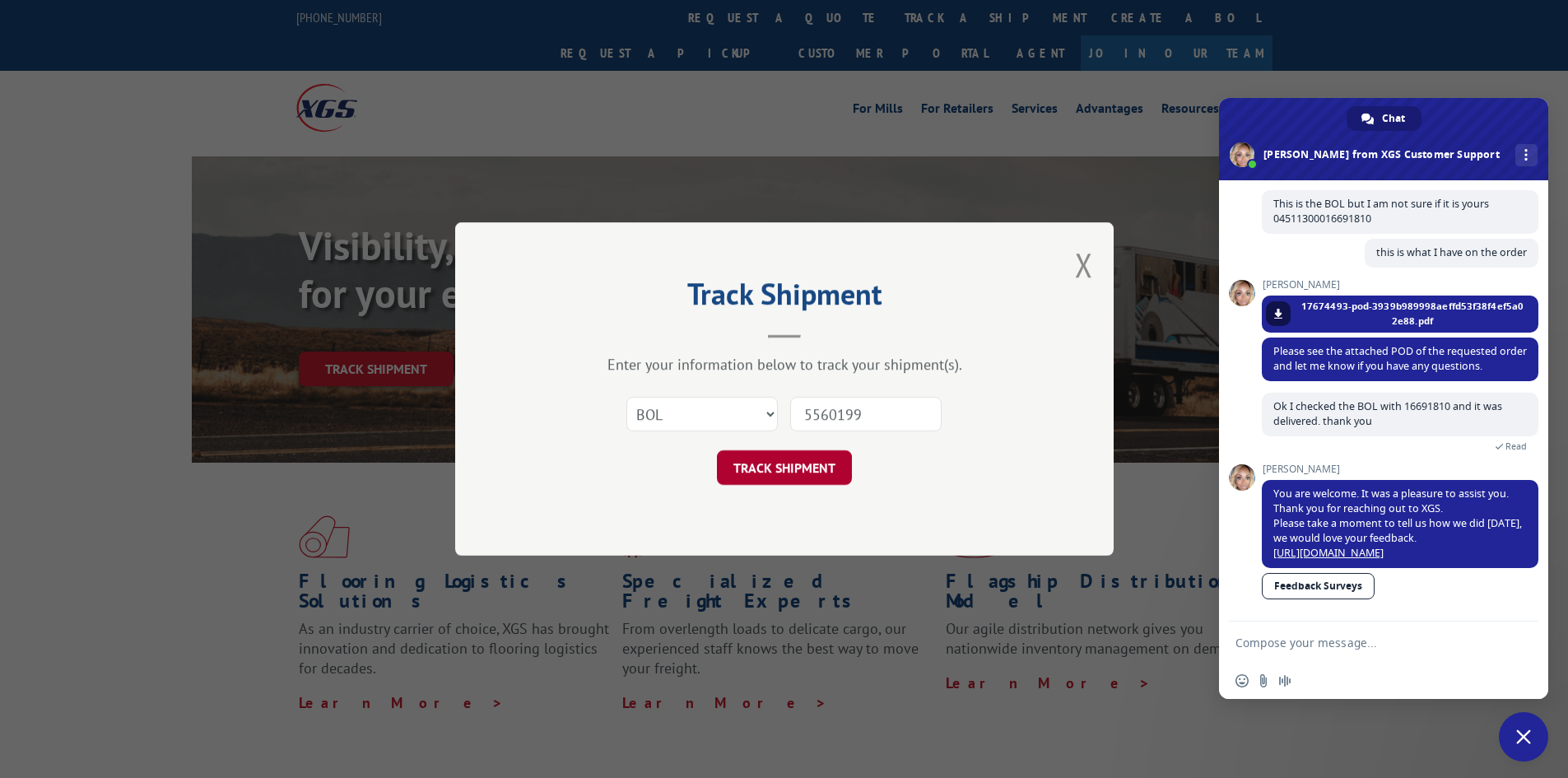
type input "5560199"
click at [795, 464] on button "TRACK SHIPMENT" at bounding box center [784, 467] width 135 height 35
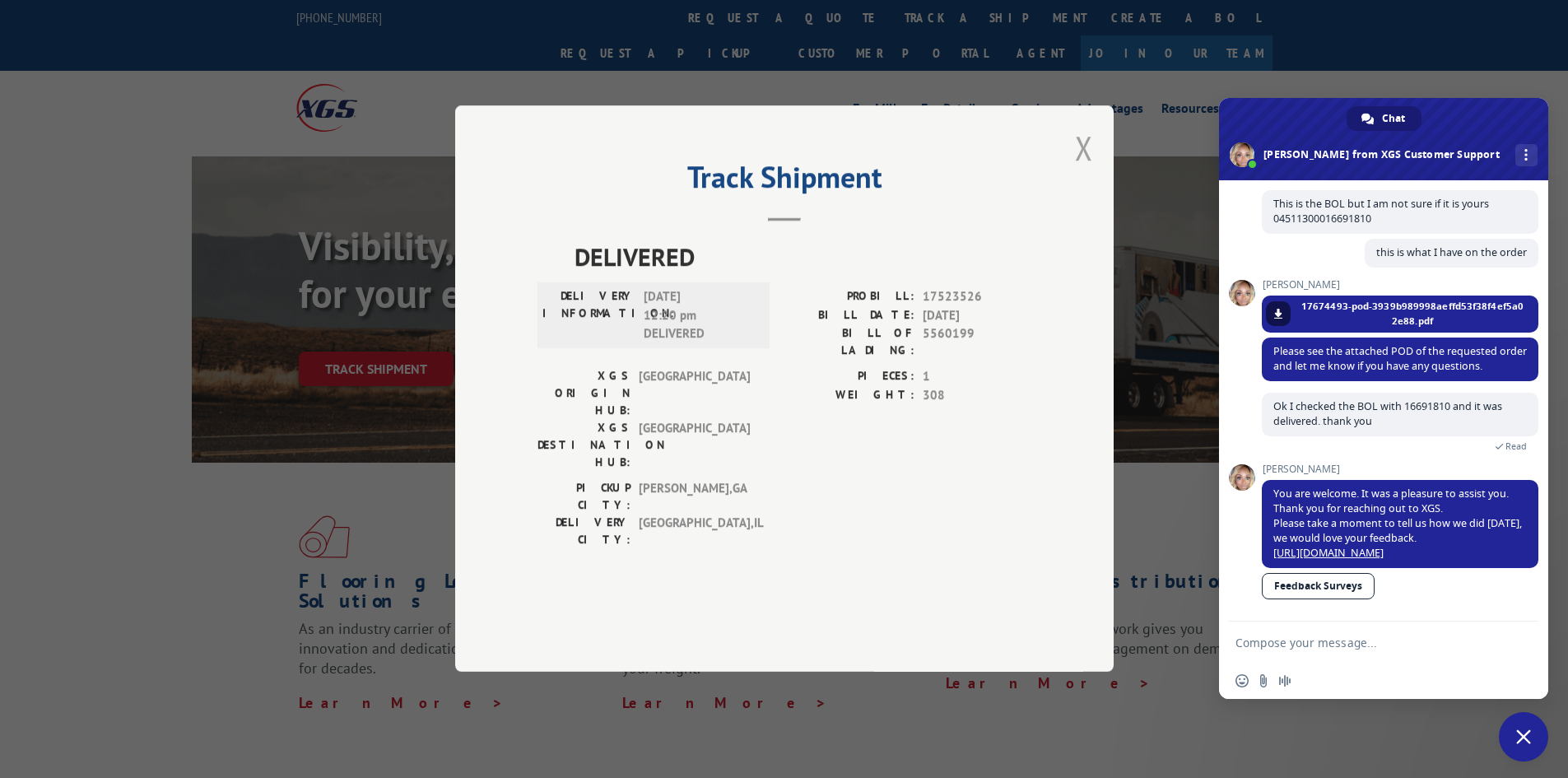
click at [1083, 170] on button "Close modal" at bounding box center [1083, 148] width 18 height 44
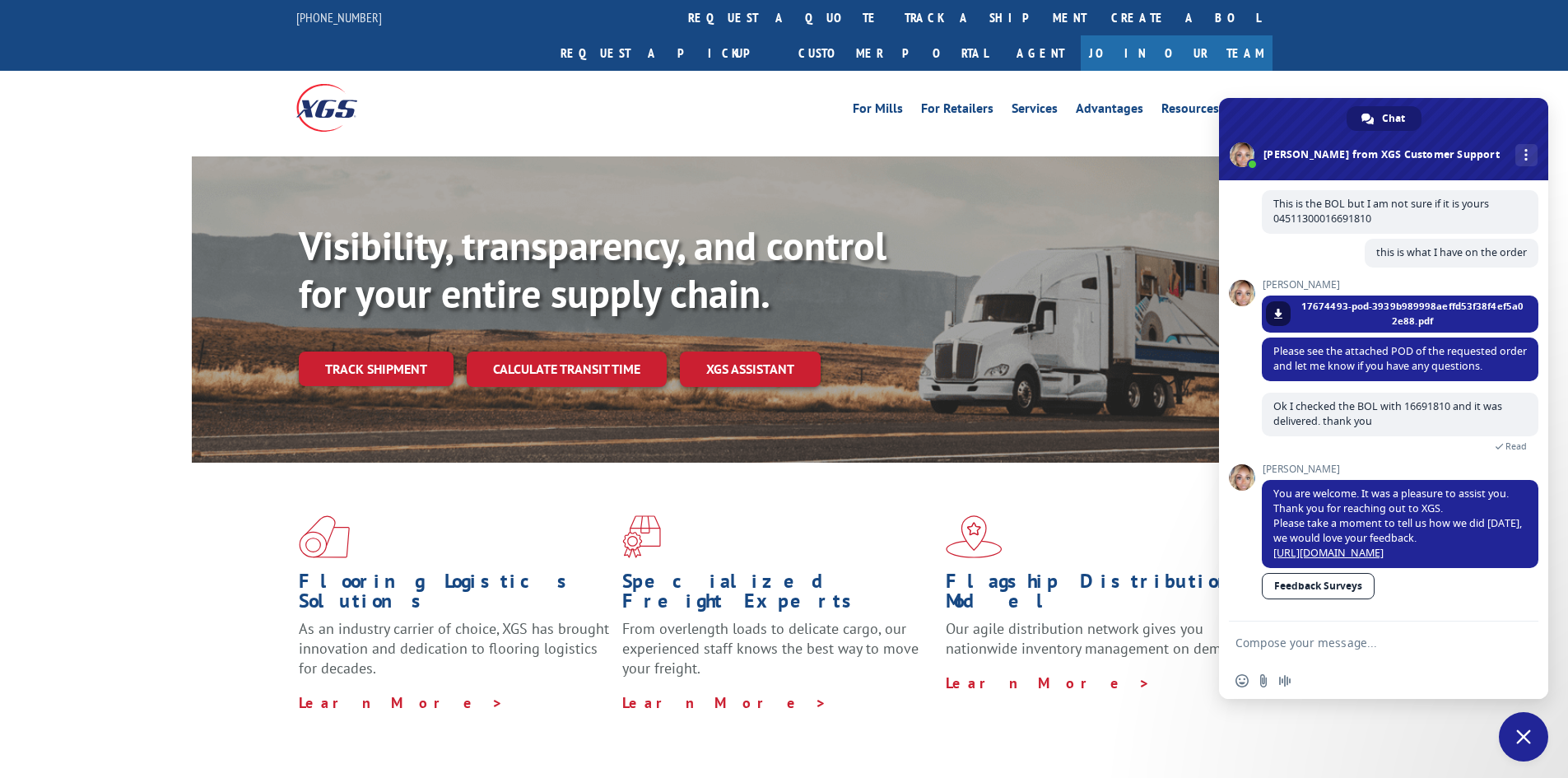
drag, startPoint x: 748, startPoint y: 22, endPoint x: 724, endPoint y: 46, distance: 33.9
click at [893, 22] on link "track a shipment" at bounding box center [996, 18] width 207 height 35
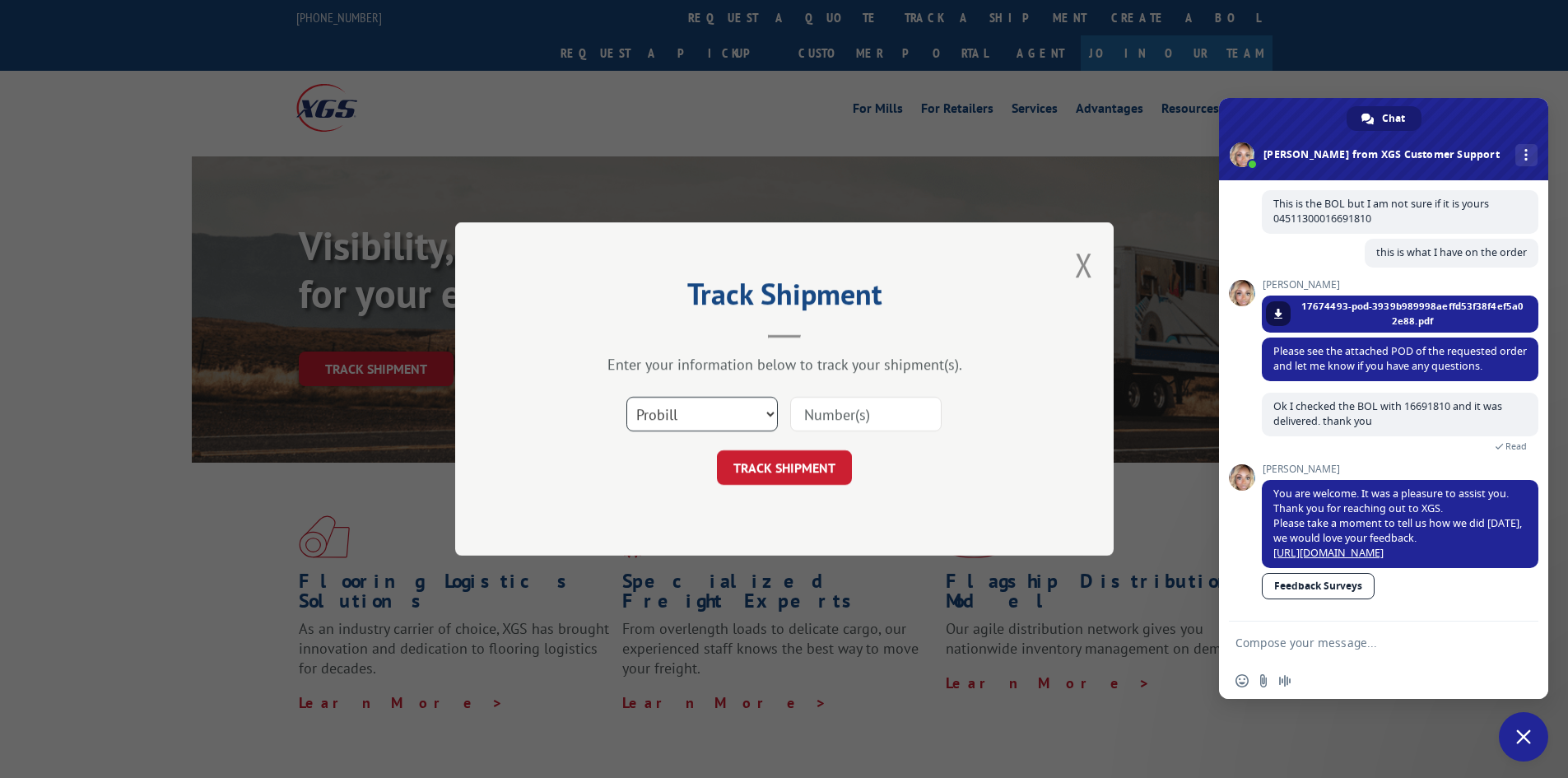
click at [688, 411] on select "Select category... Probill BOL PO" at bounding box center [702, 414] width 151 height 35
select select "bol"
click at [627, 397] on select "Select category... Probill BOL PO" at bounding box center [702, 414] width 151 height 35
click at [863, 416] on input at bounding box center [865, 414] width 151 height 35
paste input "5576956"
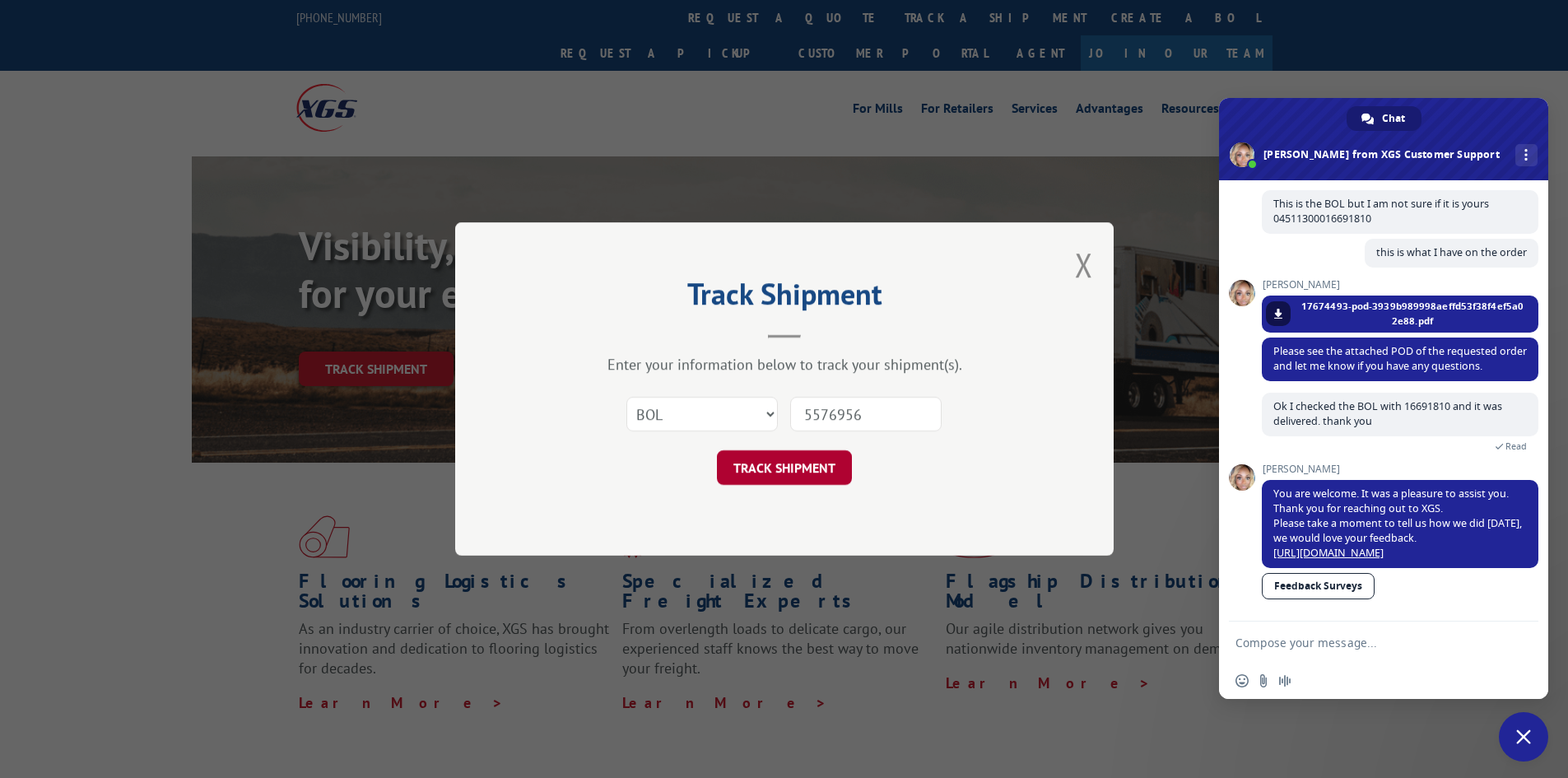
type input "5576956"
click at [794, 470] on button "TRACK SHIPMENT" at bounding box center [784, 467] width 135 height 35
